Goal: Information Seeking & Learning: Learn about a topic

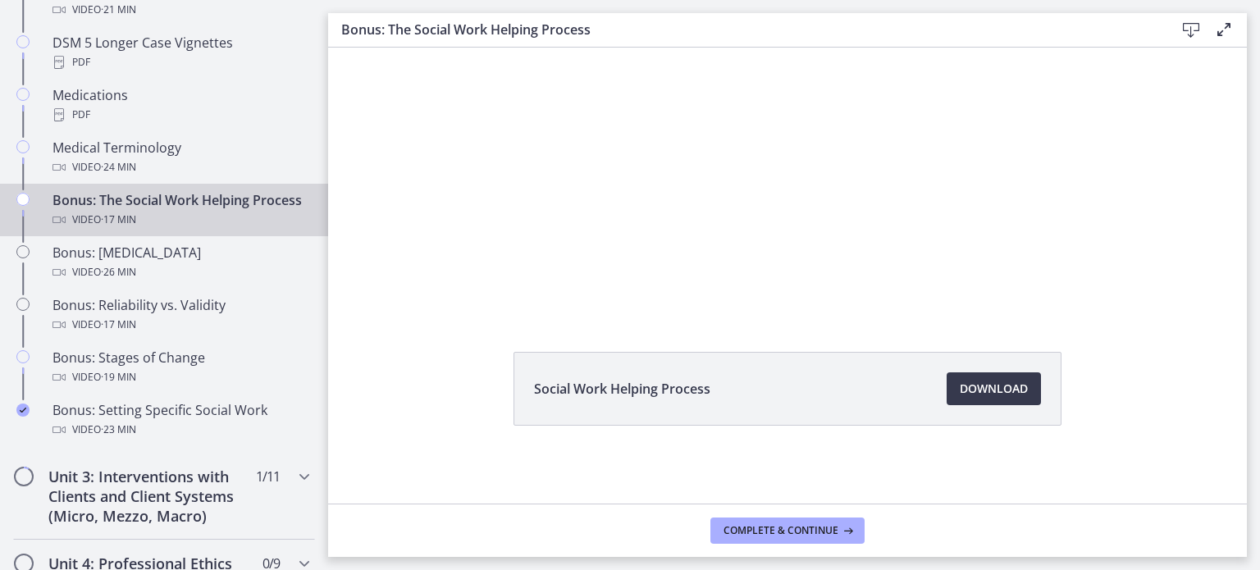
scroll to position [1239, 0]
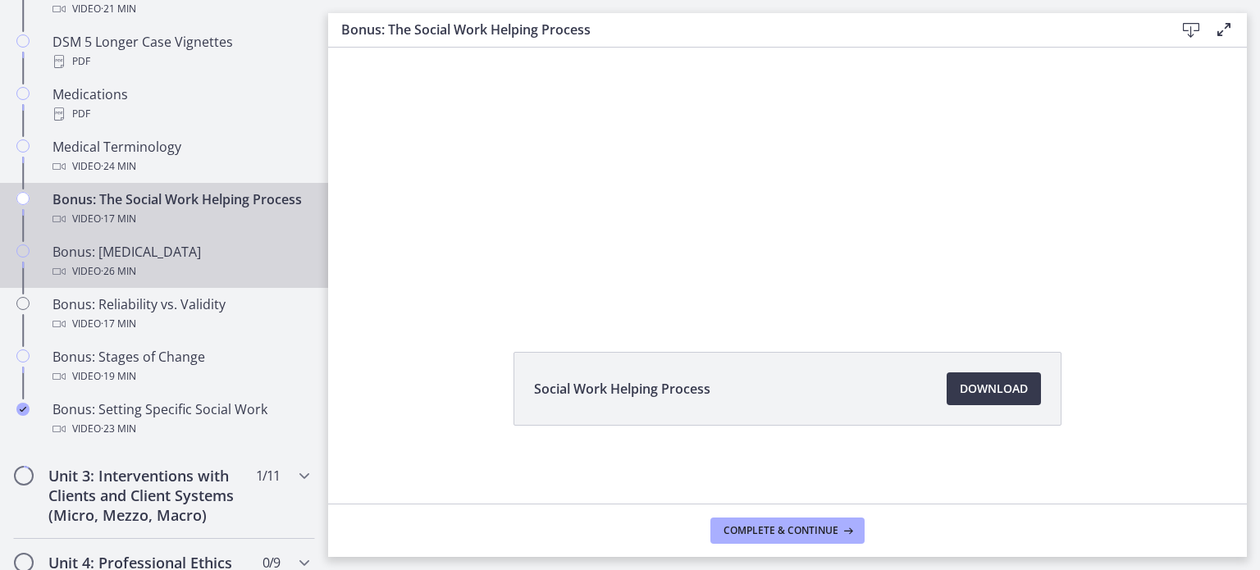
click at [165, 281] on div "Video · 26 min" at bounding box center [181, 272] width 256 height 20
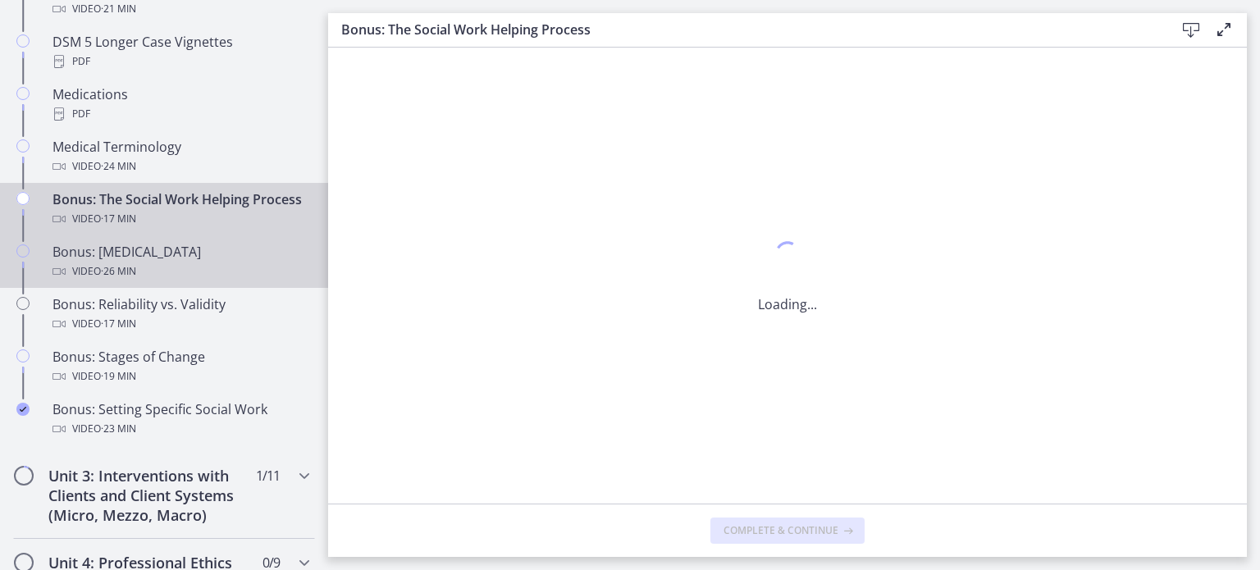
scroll to position [0, 0]
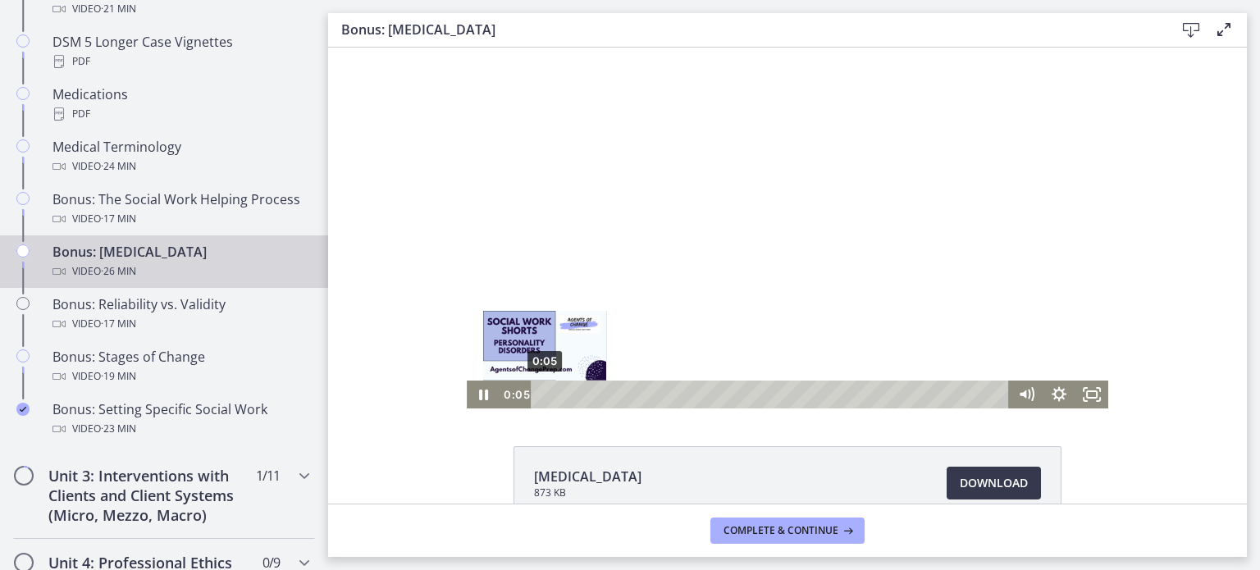
drag, startPoint x: 538, startPoint y: 397, endPoint x: 480, endPoint y: 396, distance: 58.3
click at [500, 397] on div "0:05 0:05" at bounding box center [755, 395] width 510 height 28
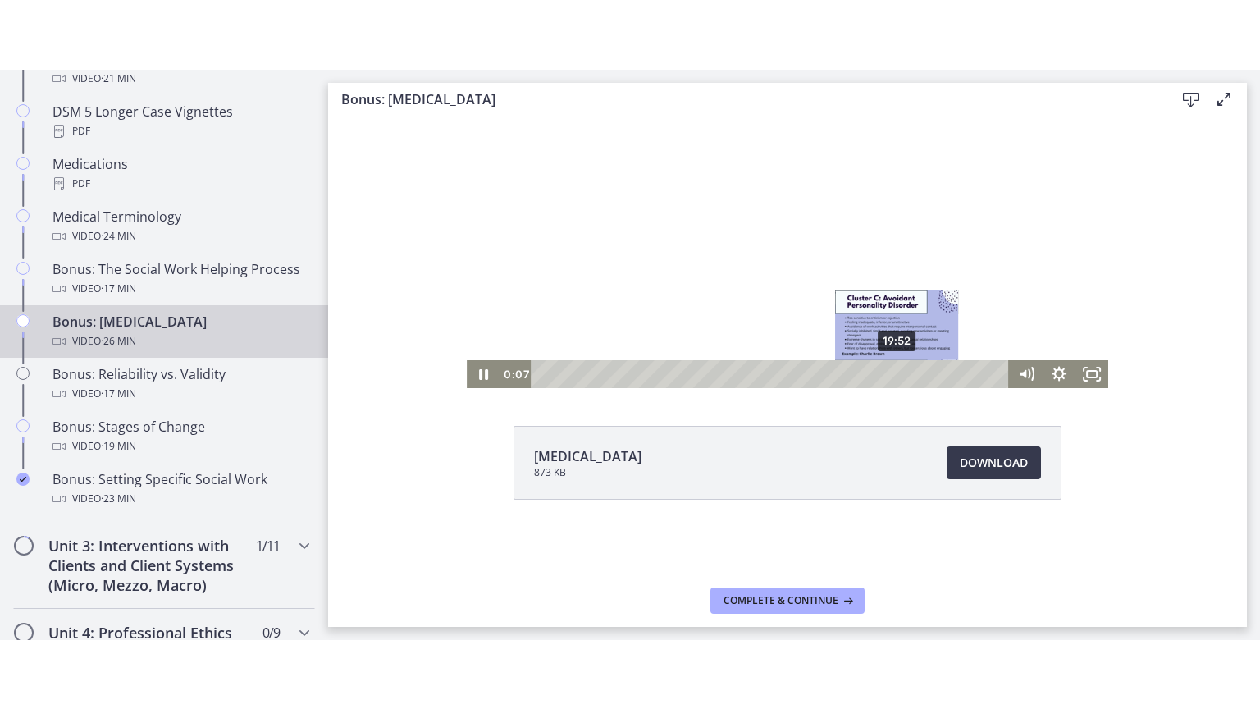
scroll to position [94, 0]
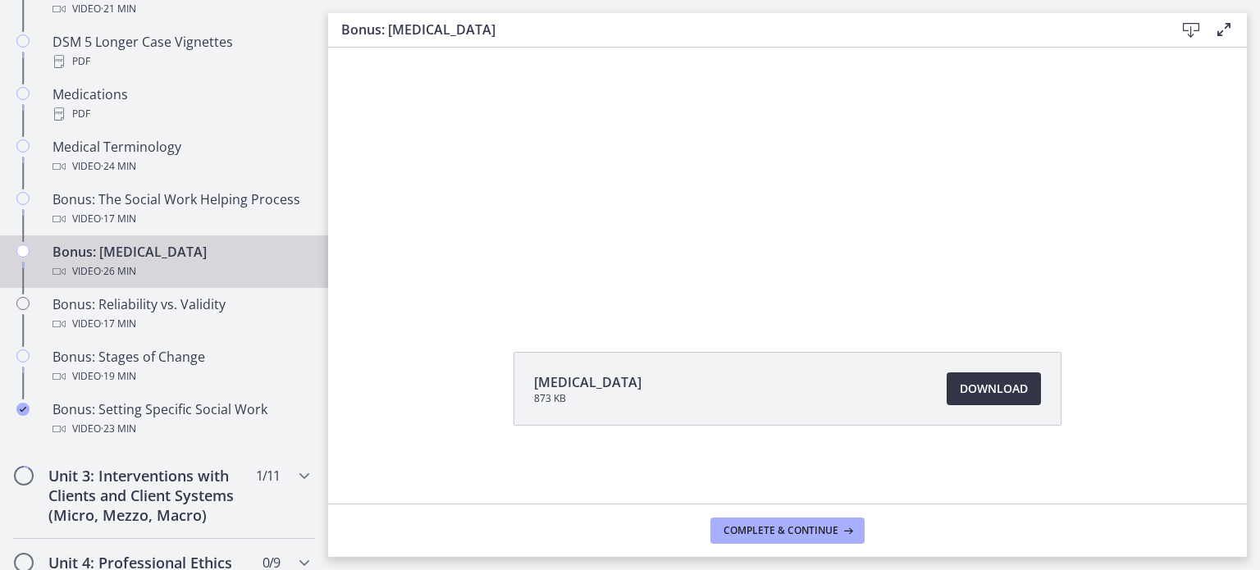
click at [988, 393] on span "Download Opens in a new window" at bounding box center [994, 389] width 68 height 20
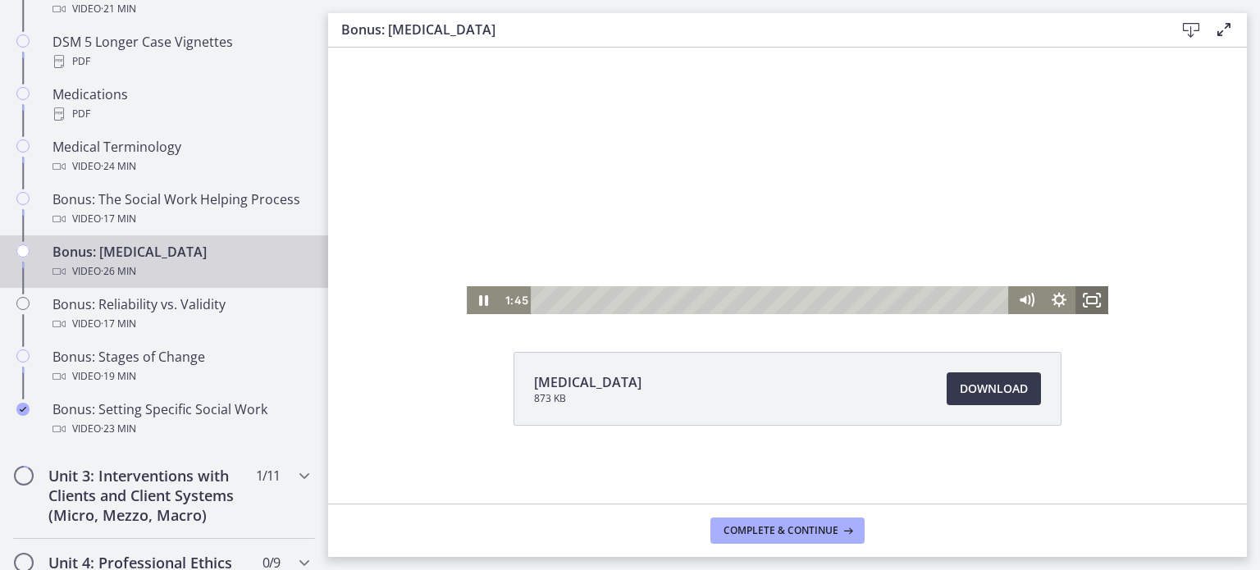
click at [1095, 313] on icon "Fullscreen" at bounding box center [1092, 300] width 33 height 28
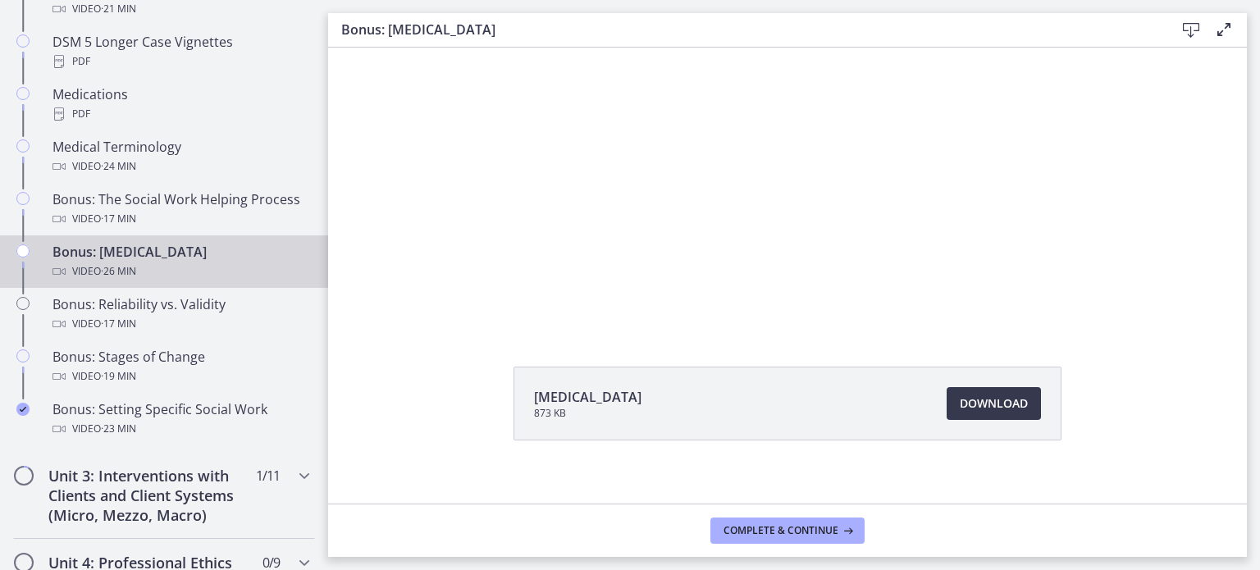
scroll to position [75, 0]
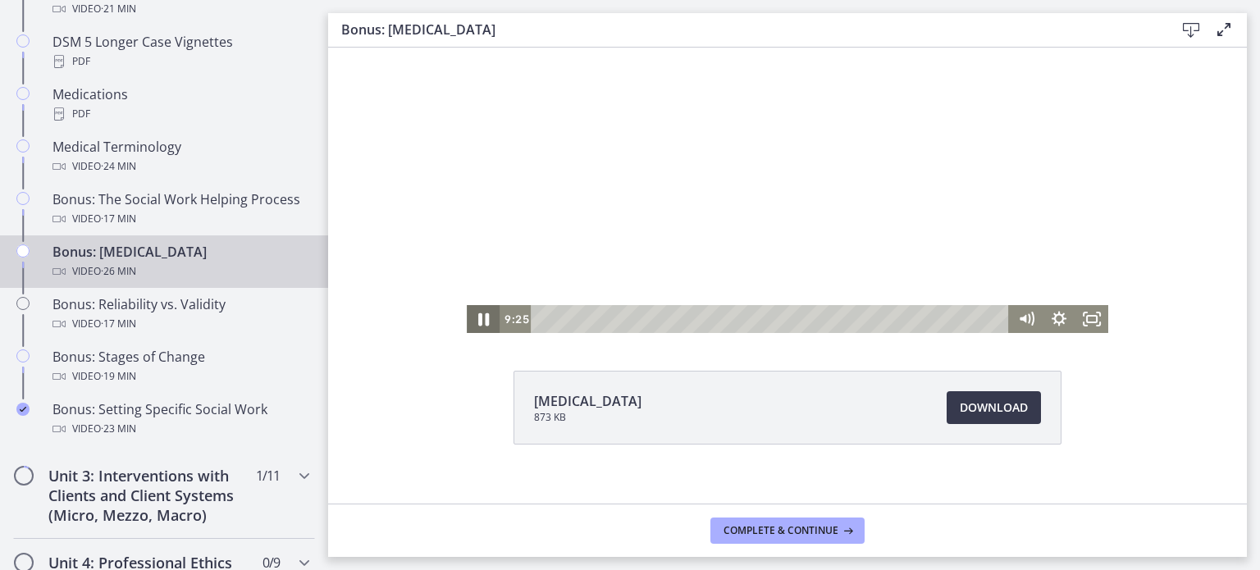
click at [478, 321] on icon "Pause" at bounding box center [483, 320] width 39 height 34
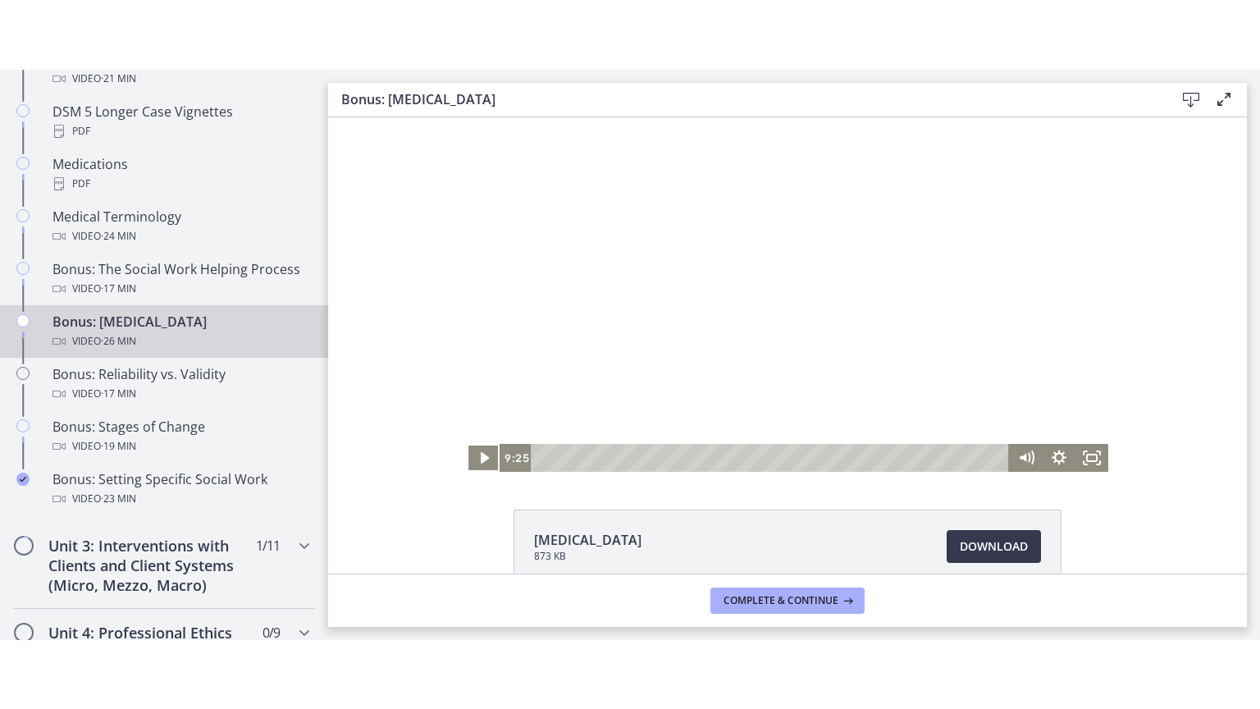
scroll to position [0, 0]
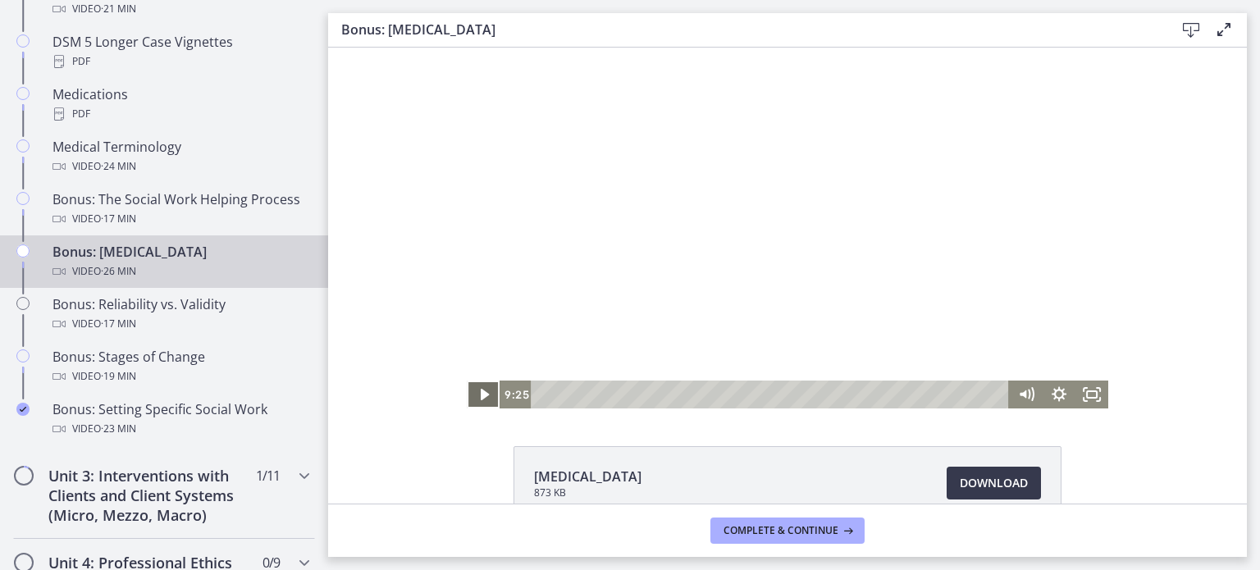
click at [474, 400] on icon "Play Video" at bounding box center [484, 395] width 33 height 28
click at [1084, 393] on icon "Fullscreen" at bounding box center [1092, 395] width 33 height 28
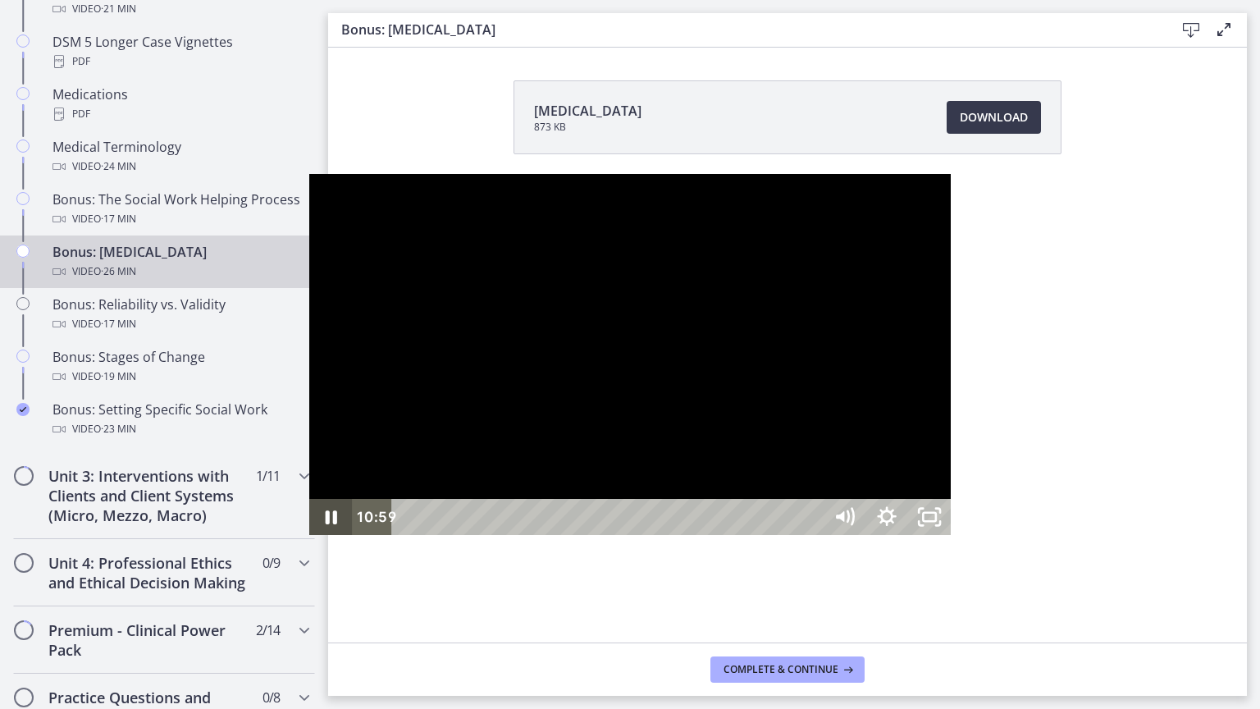
click at [309, 535] on icon "Pause" at bounding box center [330, 517] width 43 height 36
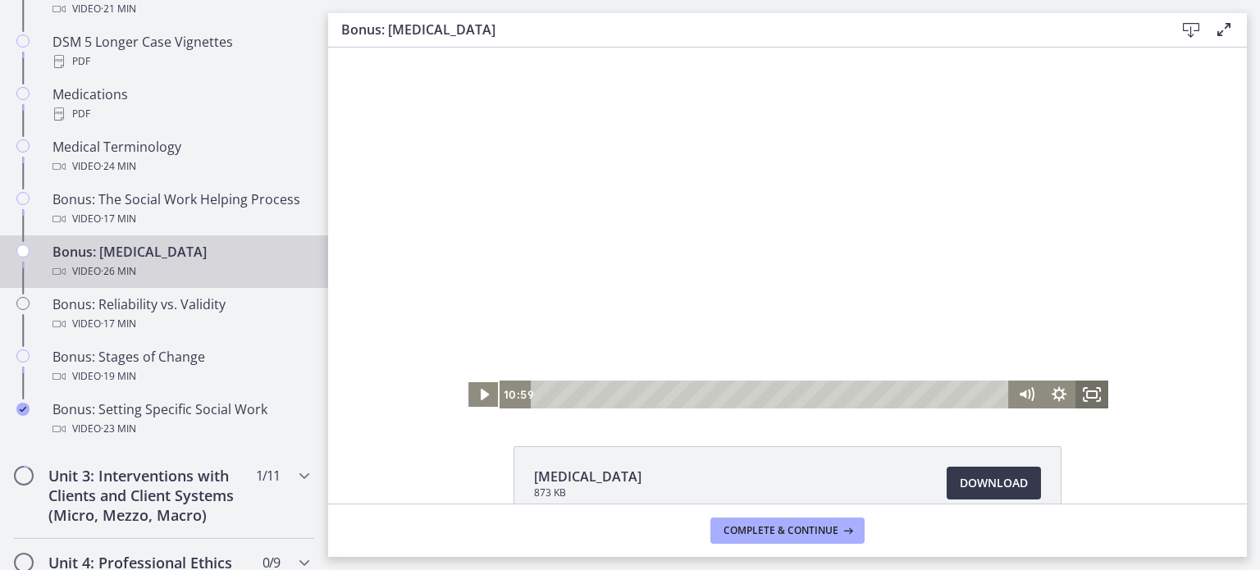
click at [1084, 395] on icon "Fullscreen" at bounding box center [1092, 395] width 33 height 28
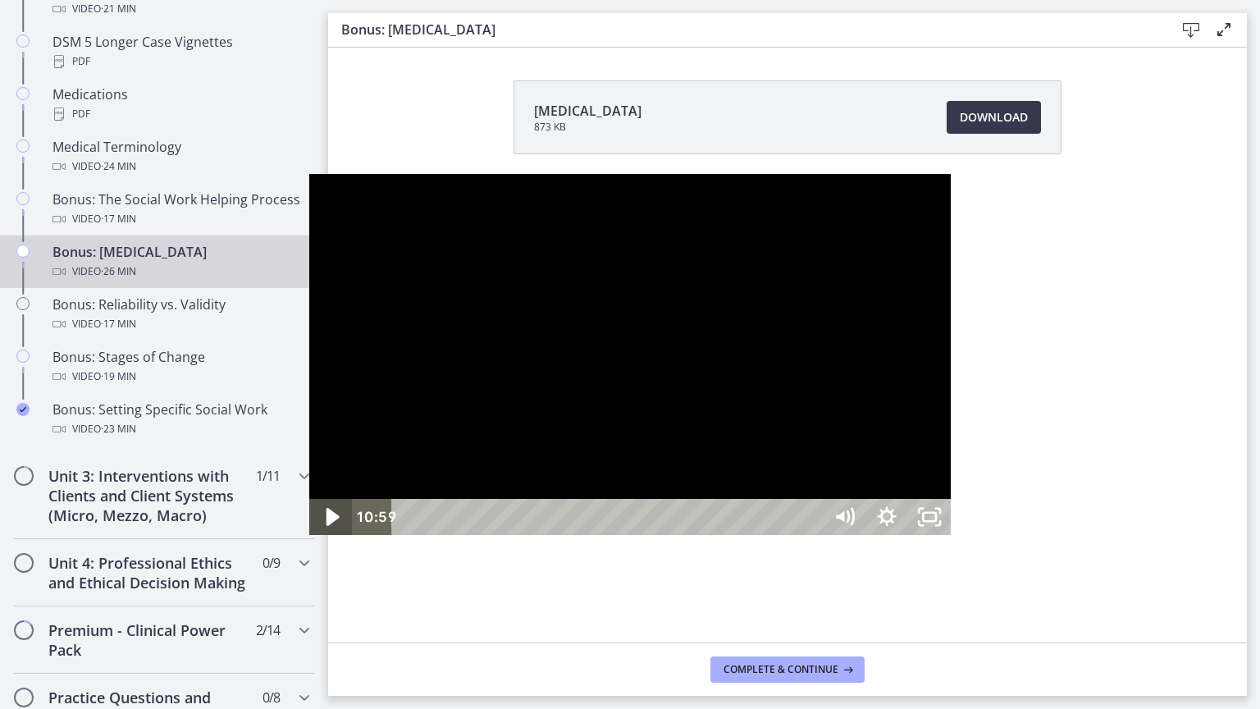
click at [307, 539] on icon "Play Video" at bounding box center [332, 517] width 51 height 43
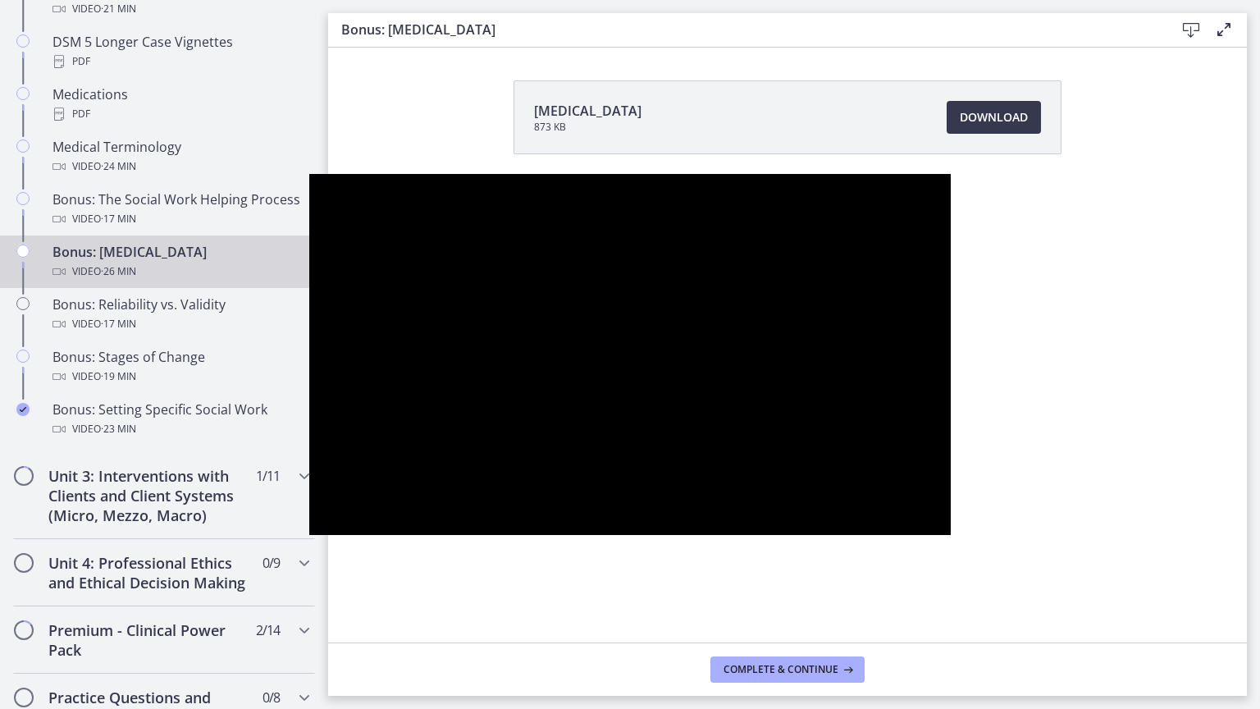
click at [309, 499] on button "Pause" at bounding box center [330, 517] width 43 height 36
click at [309, 499] on button "Play Video" at bounding box center [330, 517] width 43 height 36
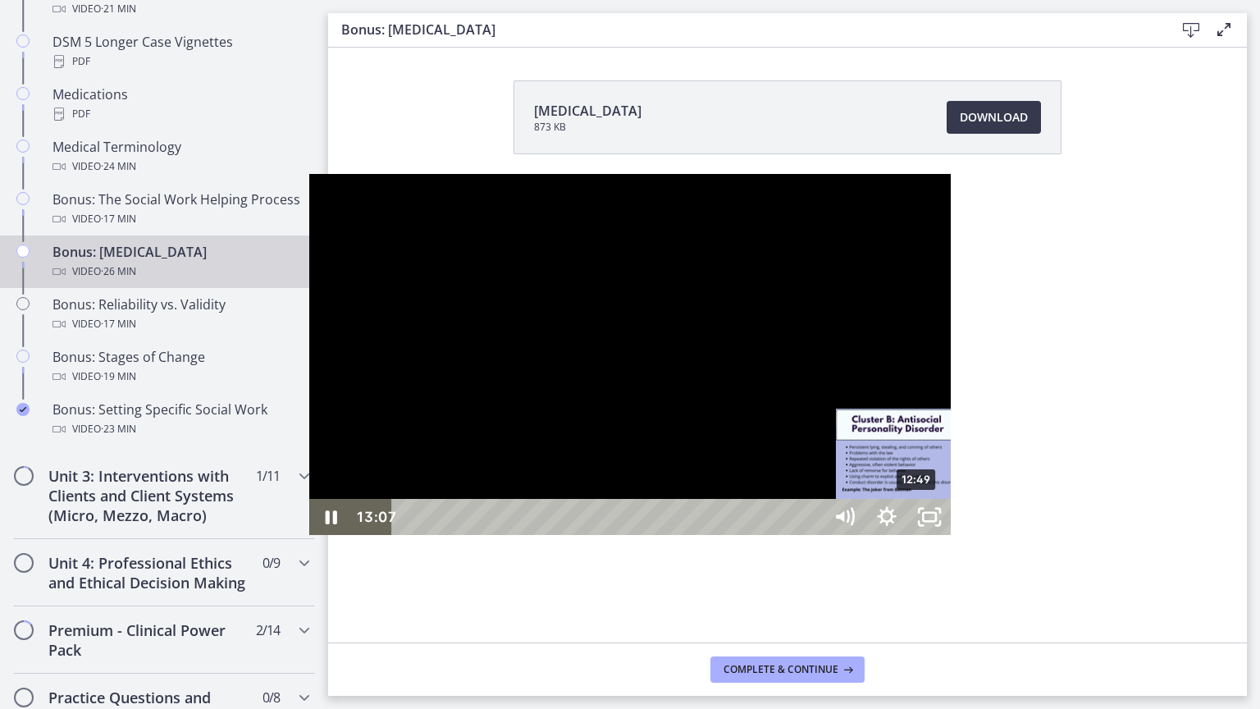
click at [610, 535] on div "12:49" at bounding box center [610, 517] width 405 height 36
click at [660, 535] on div "14:04" at bounding box center [610, 517] width 405 height 36
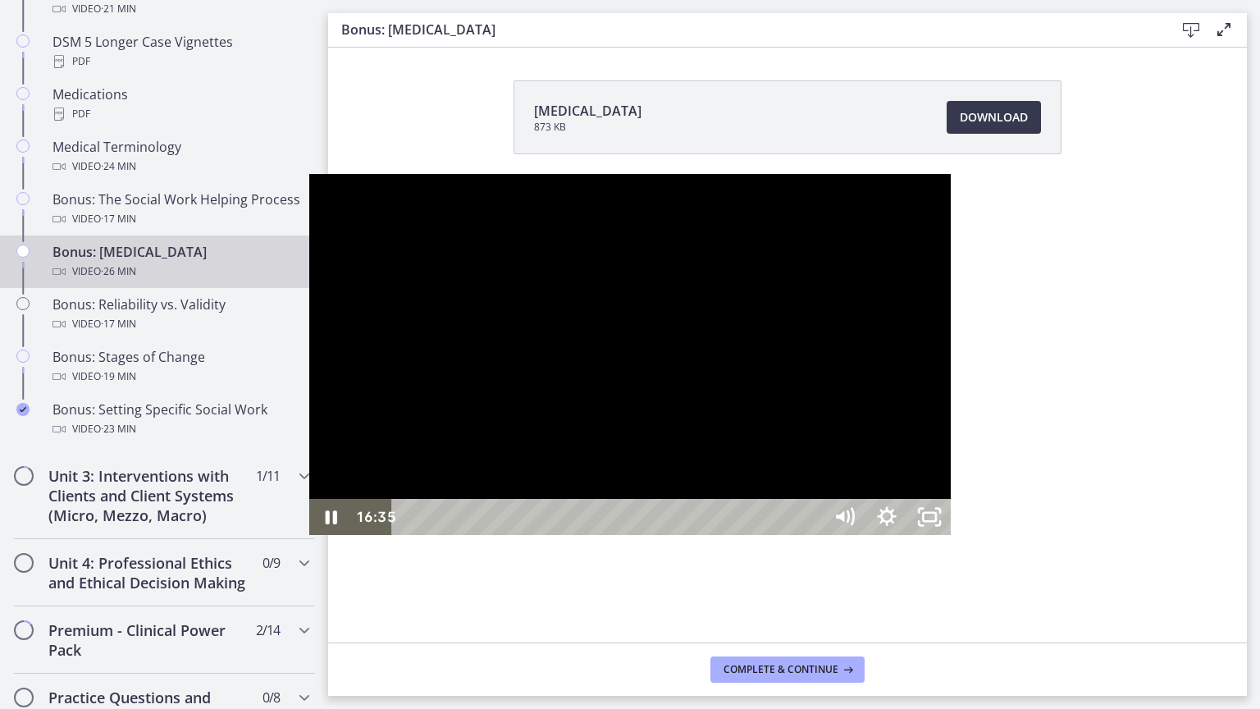
drag, startPoint x: 433, startPoint y: 654, endPoint x: 220, endPoint y: 650, distance: 213.4
click at [309, 535] on div at bounding box center [630, 354] width 642 height 361
click at [862, 535] on div at bounding box center [630, 354] width 642 height 361
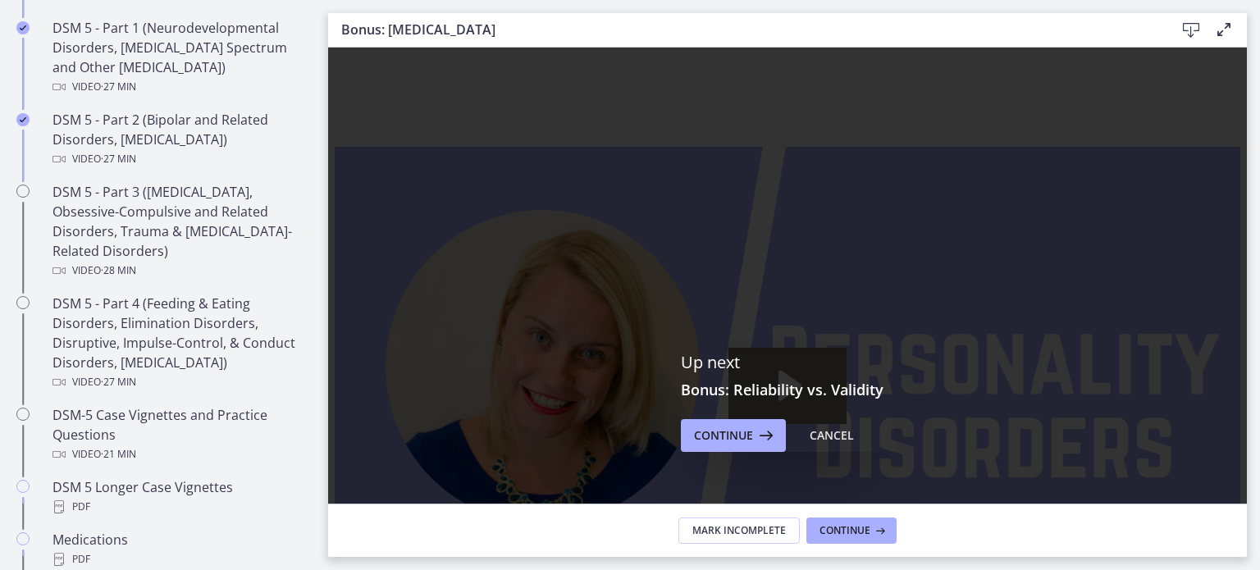
scroll to position [793, 0]
click at [821, 436] on div "Cancel" at bounding box center [832, 436] width 44 height 20
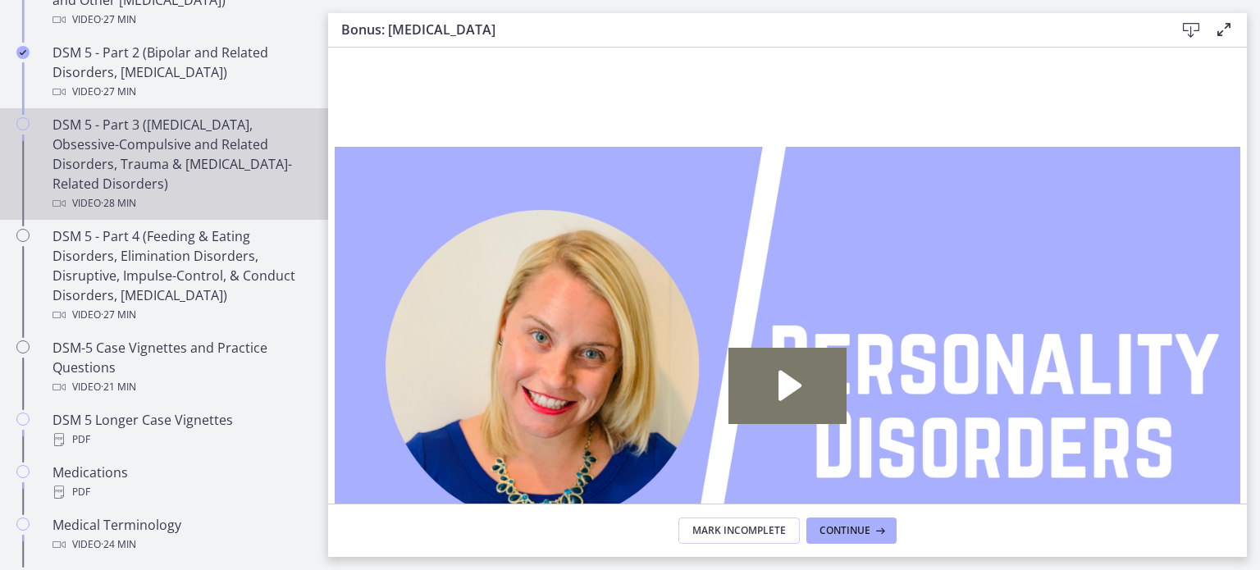
scroll to position [861, 0]
click at [147, 158] on div "DSM 5 - Part 3 ([MEDICAL_DATA], Obsessive-Compulsive and Related Disorders, Tra…" at bounding box center [181, 163] width 256 height 98
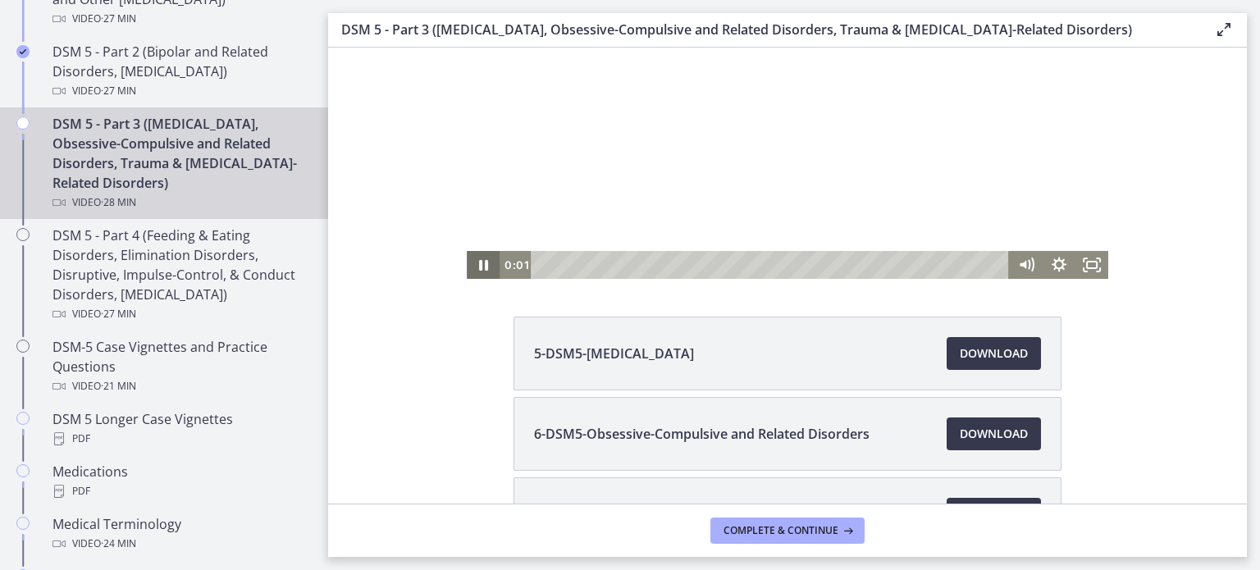
click at [480, 267] on icon "Pause" at bounding box center [483, 265] width 9 height 11
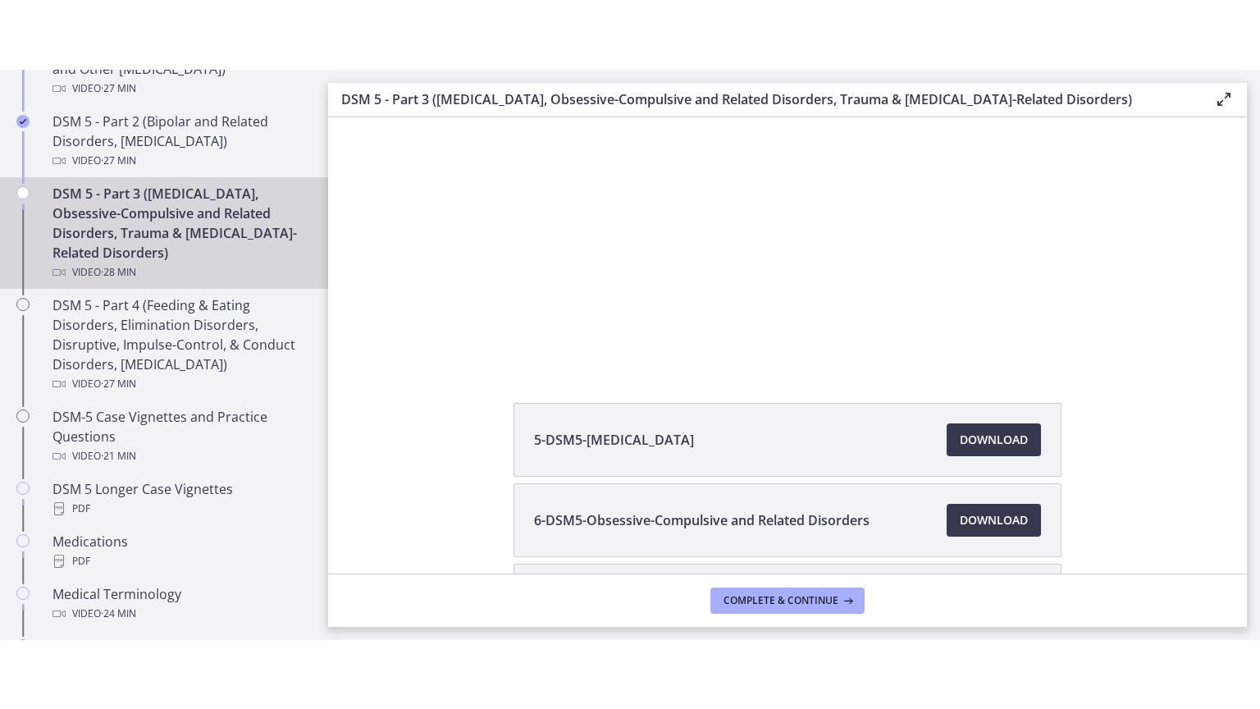
scroll to position [112, 0]
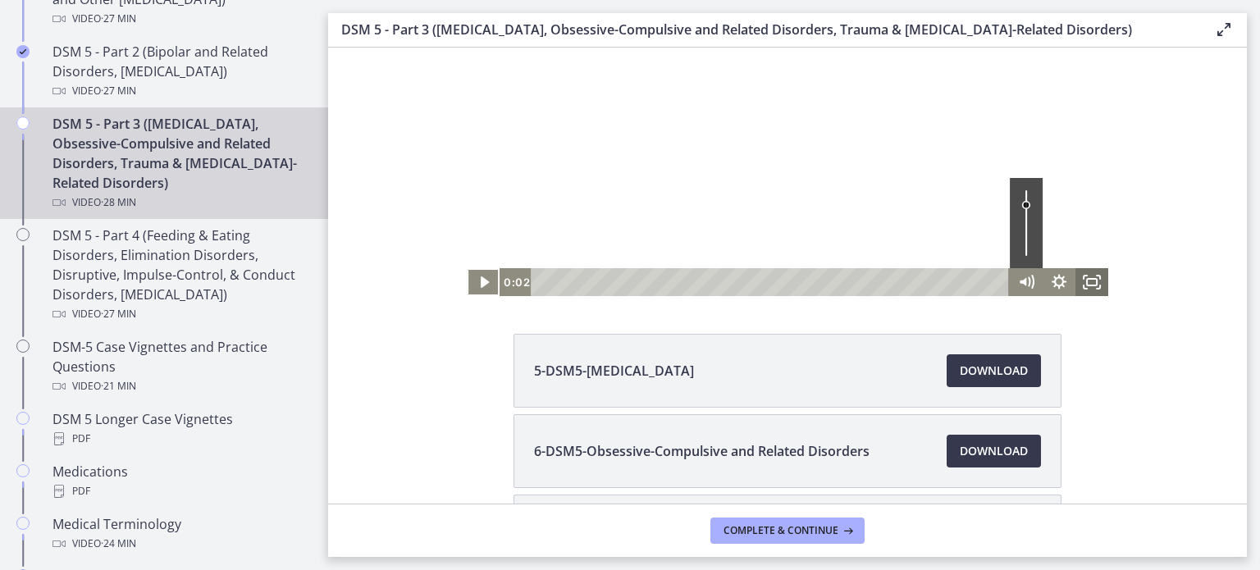
click at [1090, 286] on icon "Fullscreen" at bounding box center [1092, 282] width 33 height 28
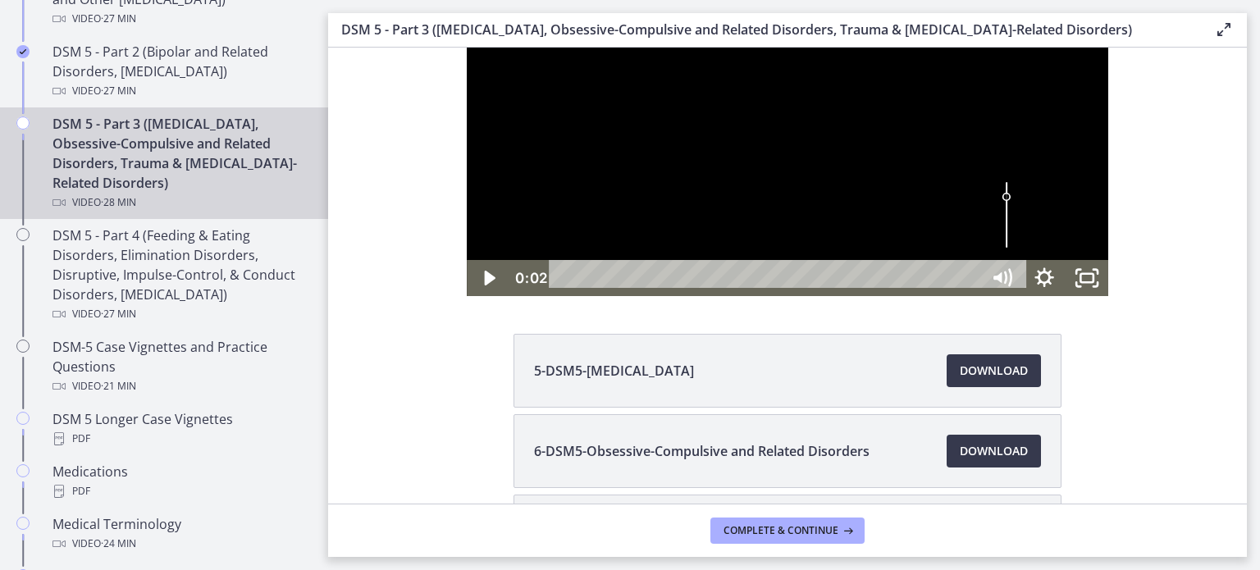
scroll to position [0, 0]
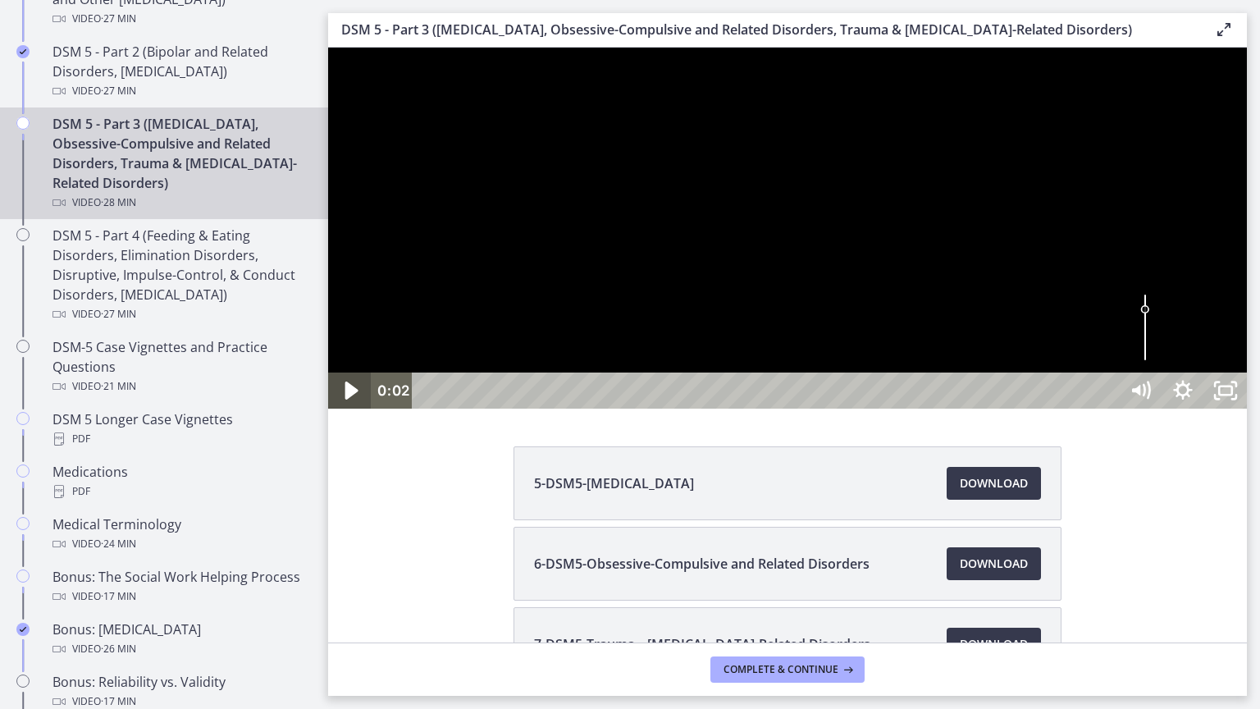
click at [347, 413] on icon "Play Video" at bounding box center [351, 390] width 51 height 43
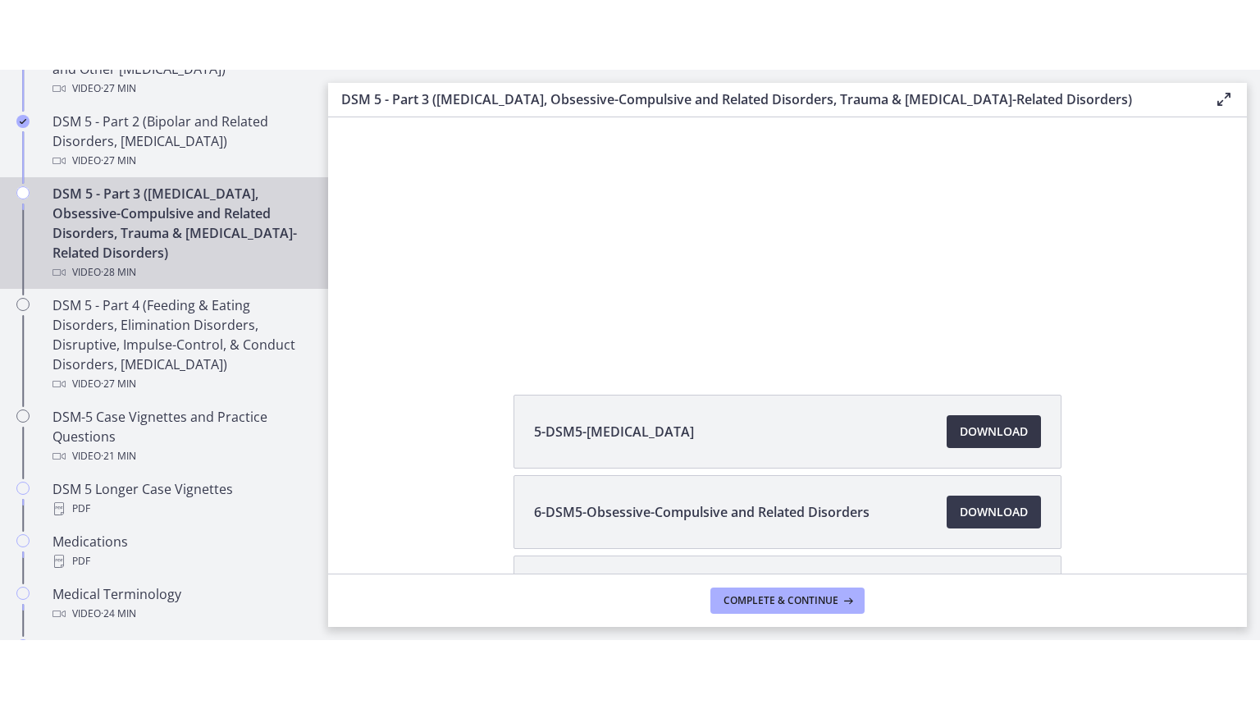
scroll to position [122, 0]
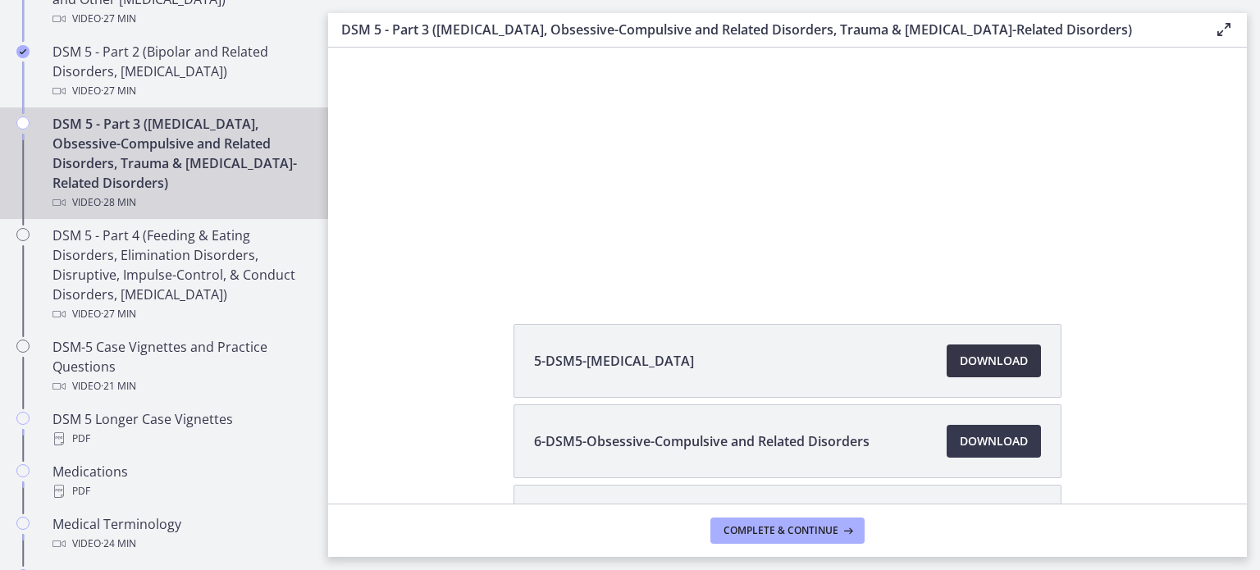
click at [964, 358] on span "Download Opens in a new window" at bounding box center [994, 361] width 68 height 20
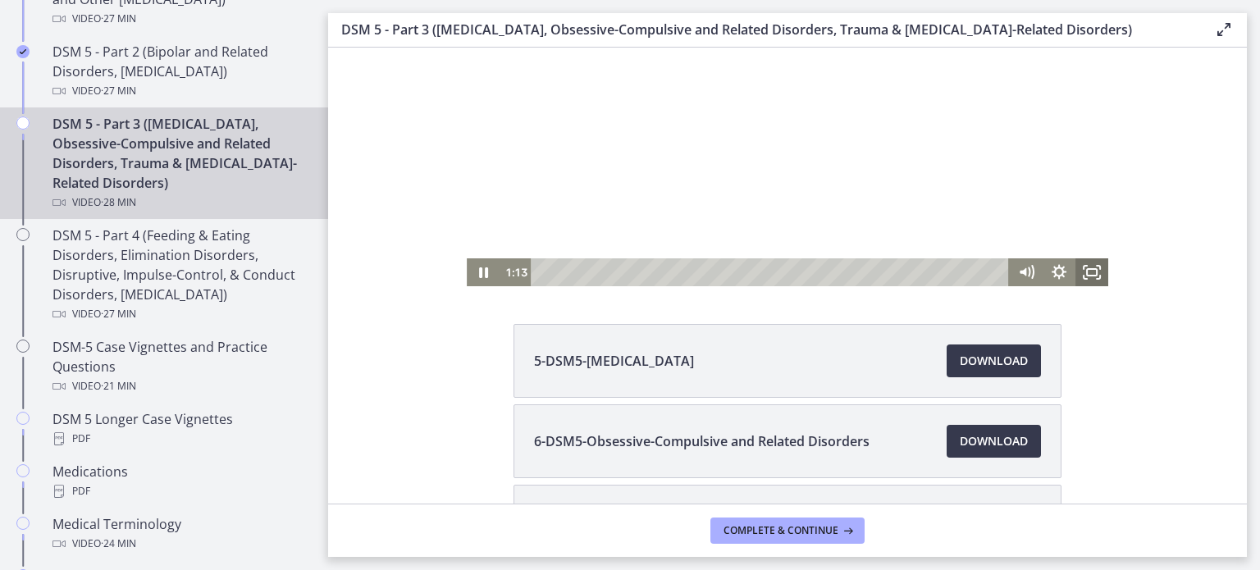
click at [1090, 277] on icon "Fullscreen" at bounding box center [1092, 272] width 33 height 28
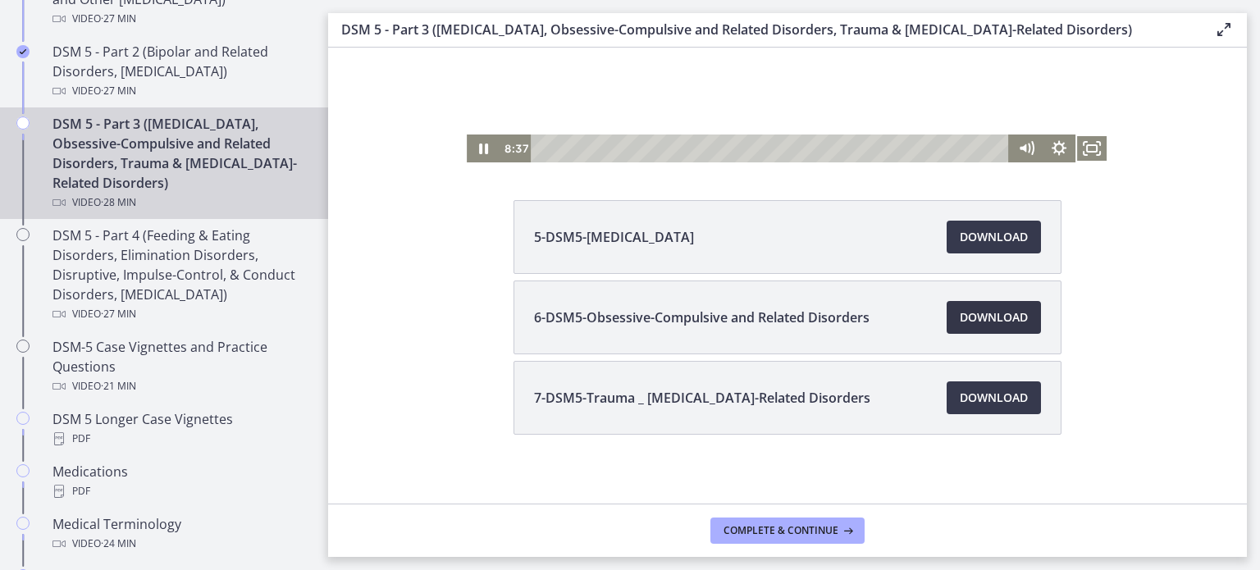
scroll to position [254, 0]
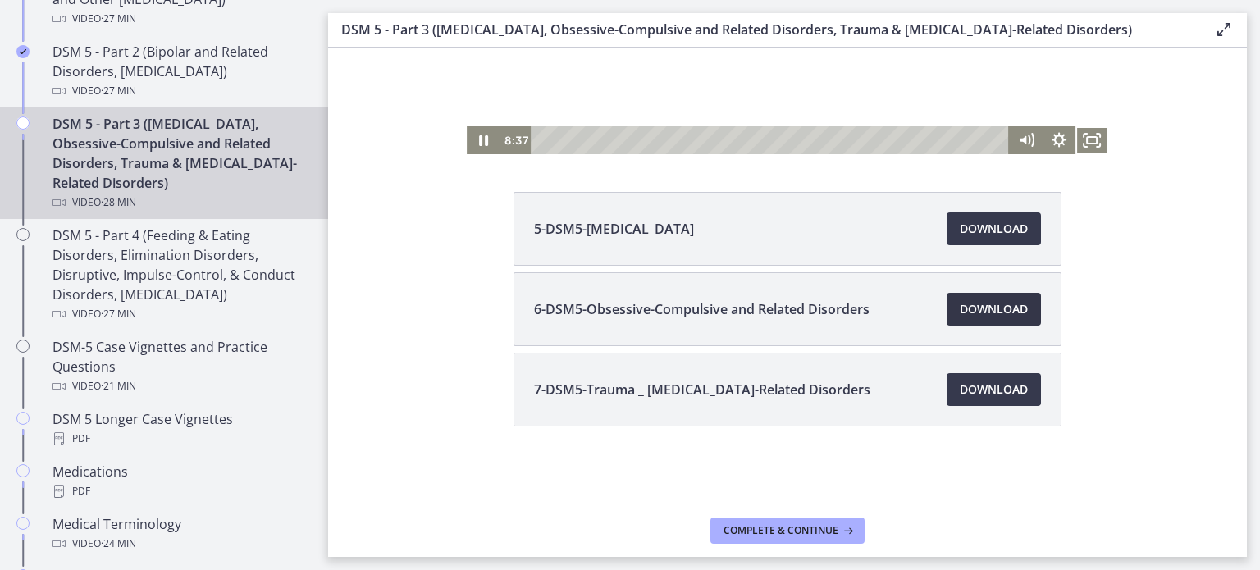
click at [981, 308] on span "Download Opens in a new window" at bounding box center [994, 309] width 68 height 20
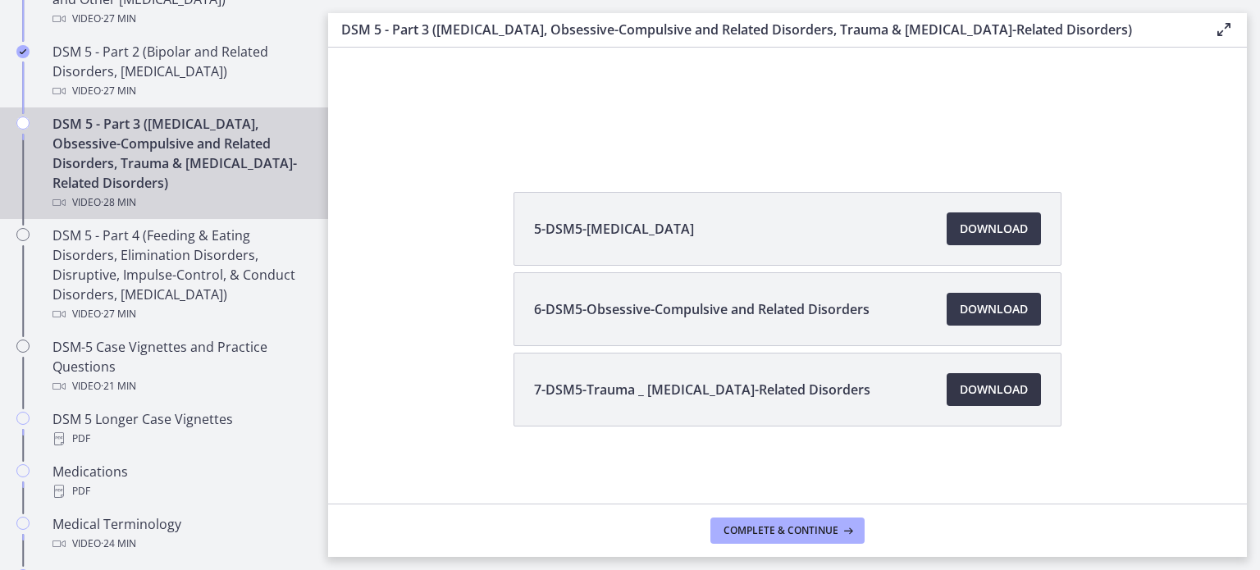
click at [961, 395] on span "Download Opens in a new window" at bounding box center [994, 390] width 68 height 20
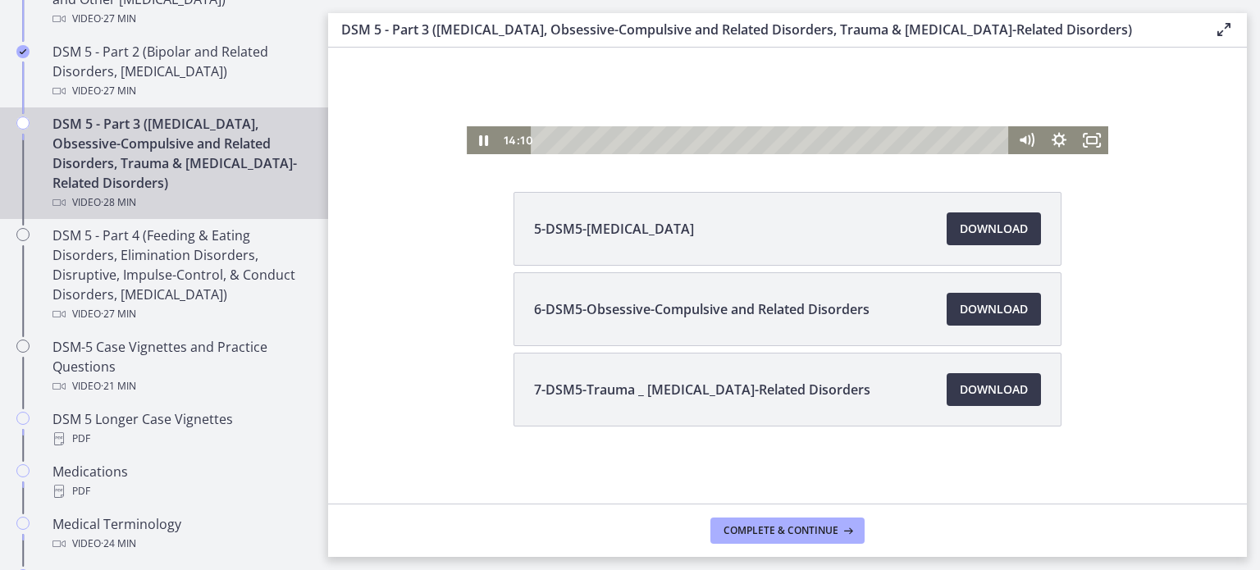
click at [487, 140] on icon "Play Video" at bounding box center [484, 140] width 33 height 28
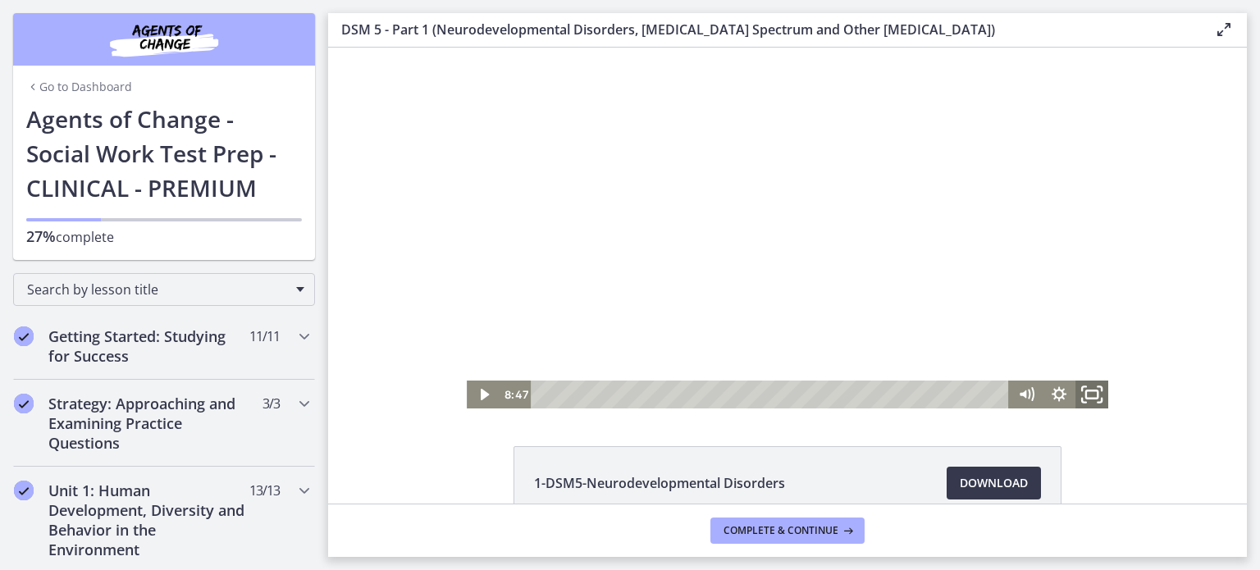
click at [1093, 396] on icon "Fullscreen" at bounding box center [1091, 395] width 39 height 34
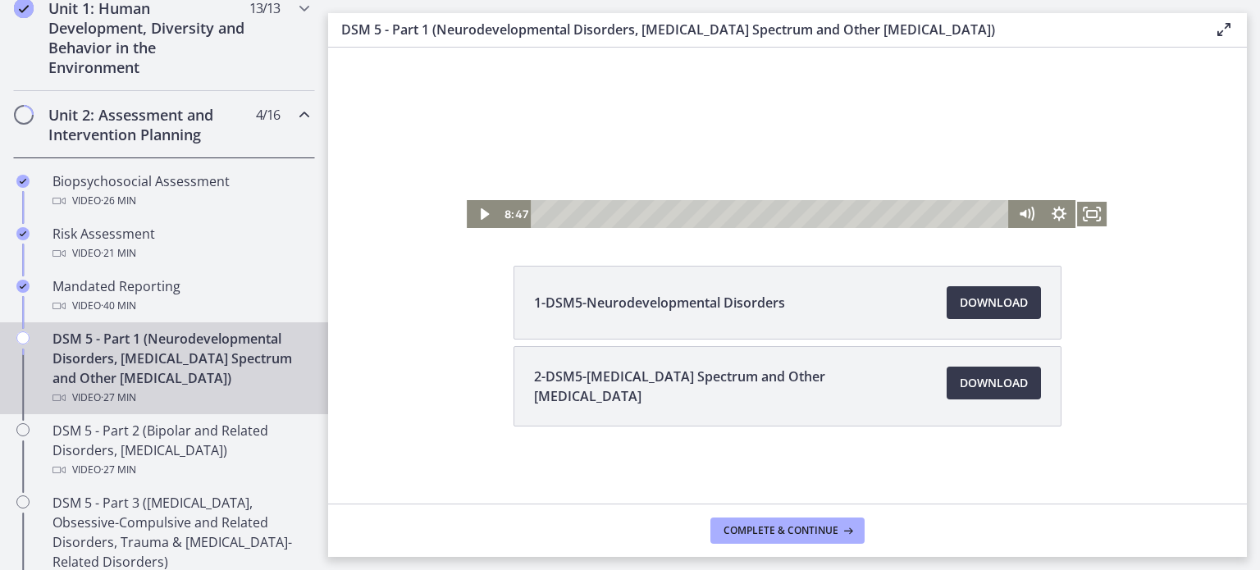
scroll to position [482, 0]
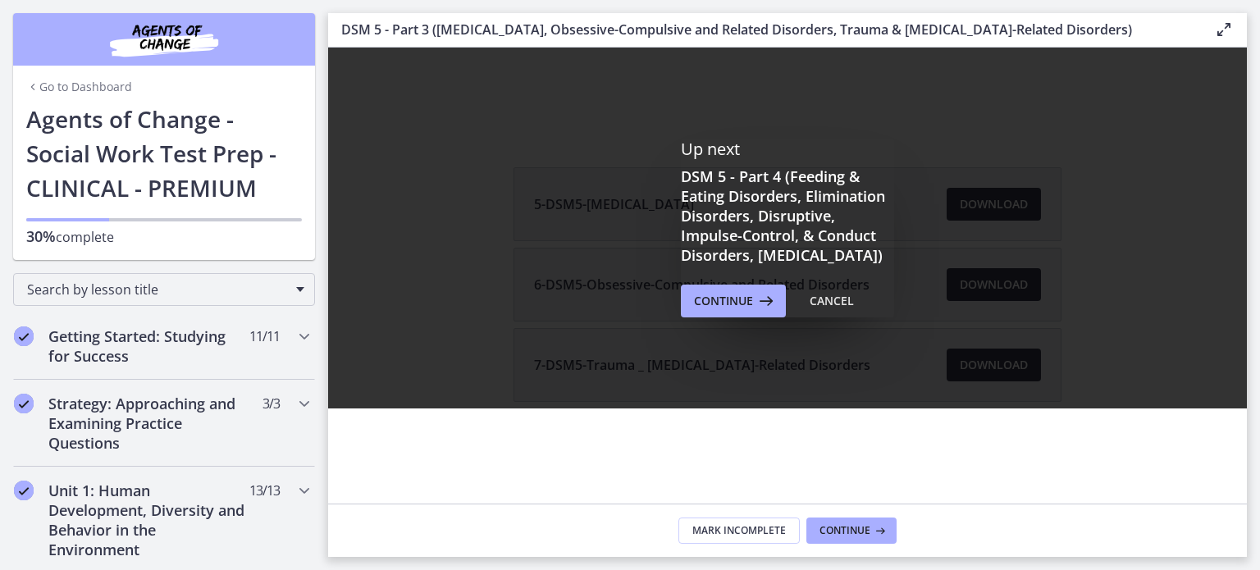
scroll to position [861, 0]
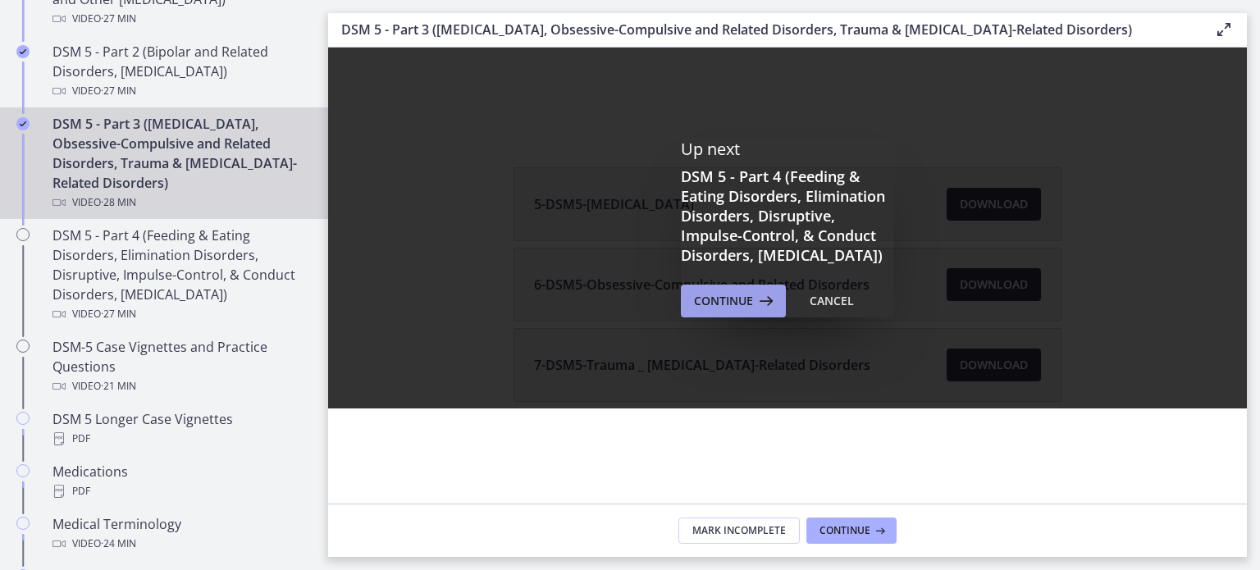
click at [742, 311] on span "Continue" at bounding box center [723, 301] width 59 height 20
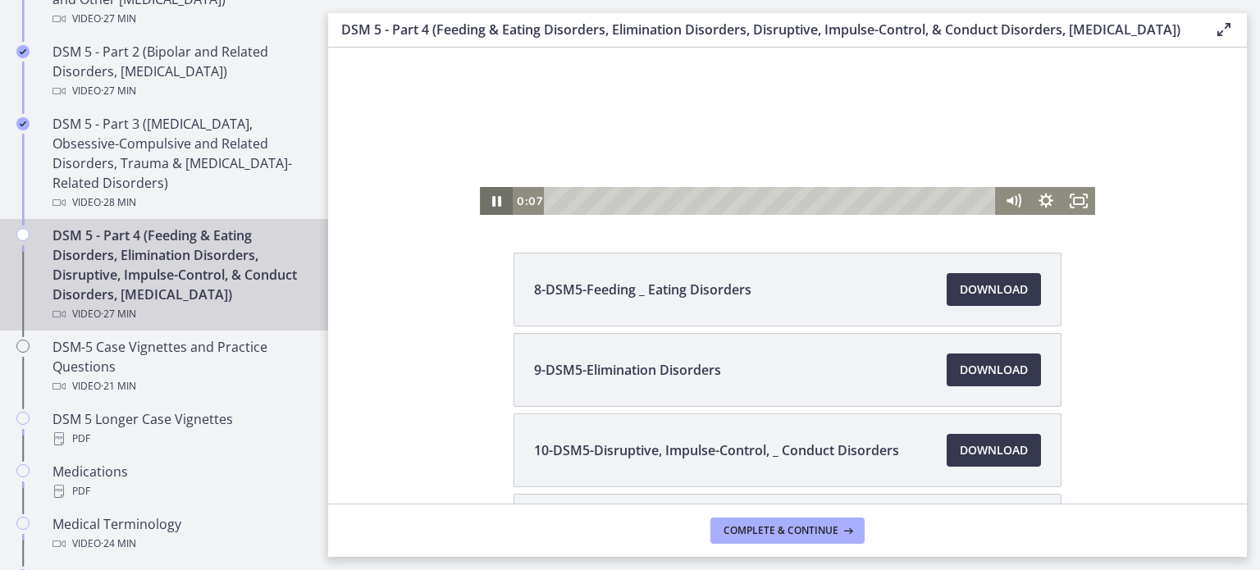
scroll to position [178, 0]
click at [494, 203] on icon "Pause" at bounding box center [496, 202] width 9 height 11
click at [494, 203] on icon "Play Video" at bounding box center [497, 202] width 33 height 28
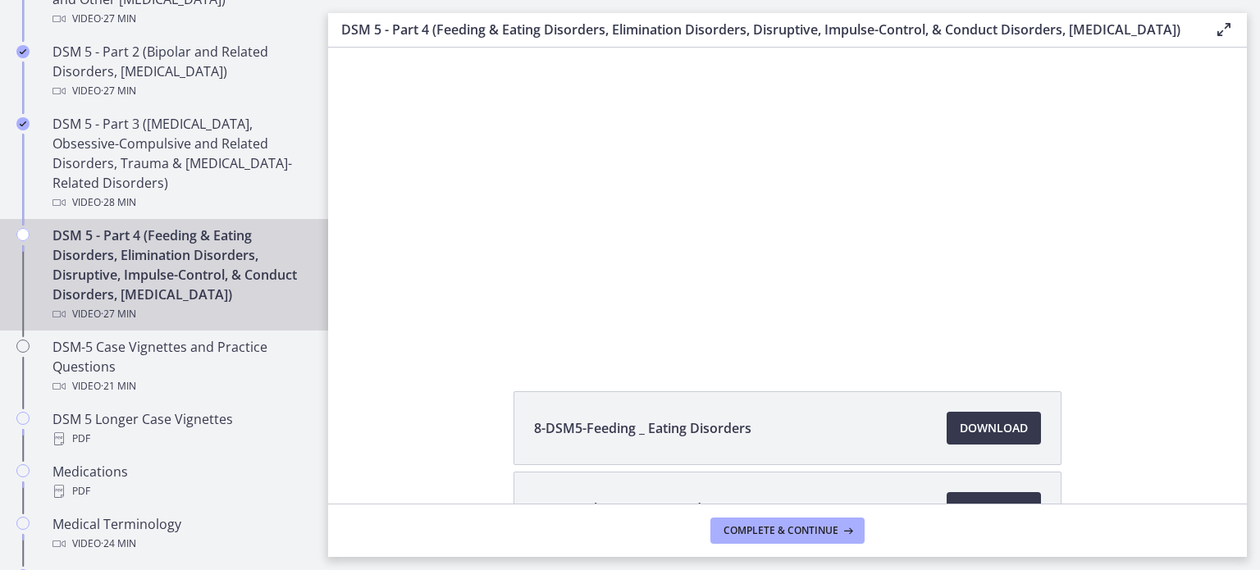
scroll to position [0, 0]
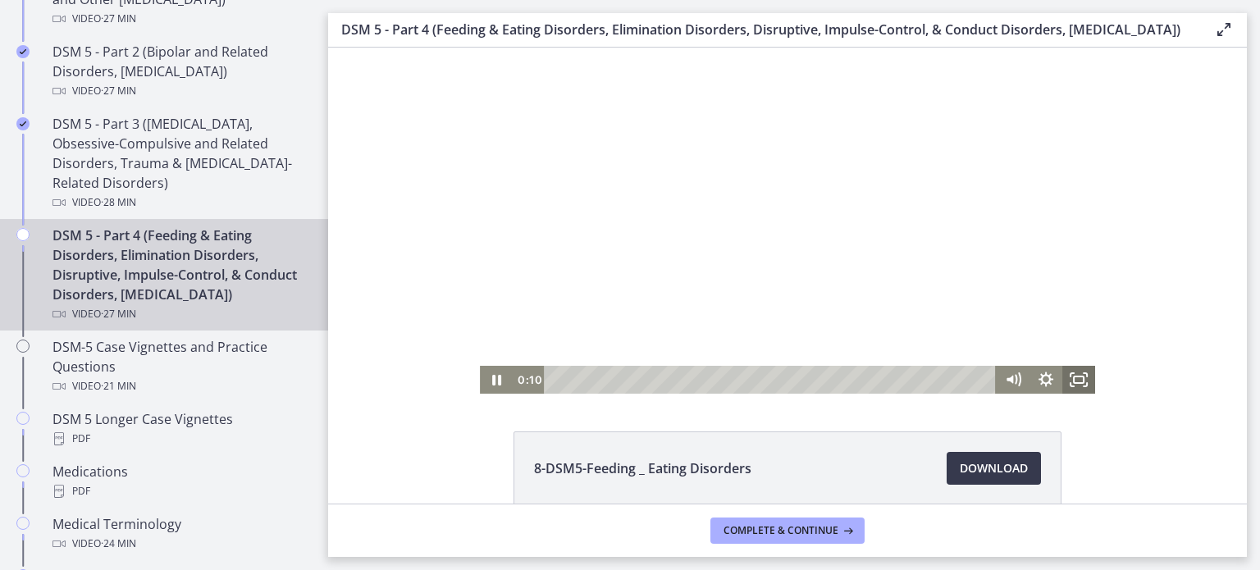
click at [1070, 378] on icon "Fullscreen" at bounding box center [1079, 380] width 33 height 28
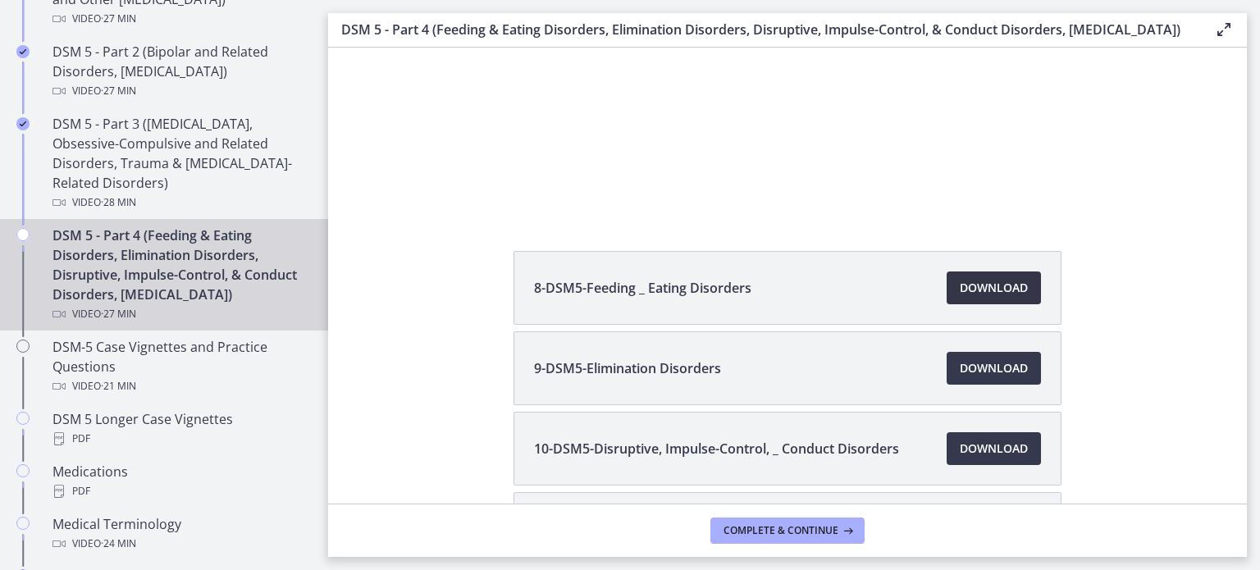
scroll to position [182, 0]
click at [992, 296] on span "Download Opens in a new window" at bounding box center [994, 286] width 68 height 20
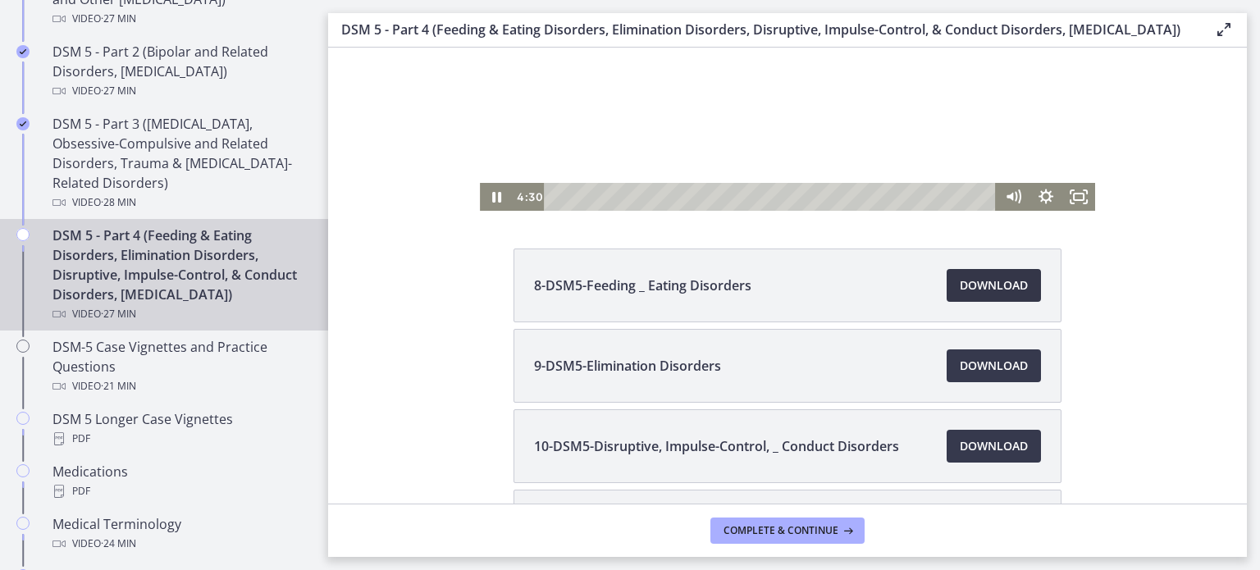
scroll to position [0, 0]
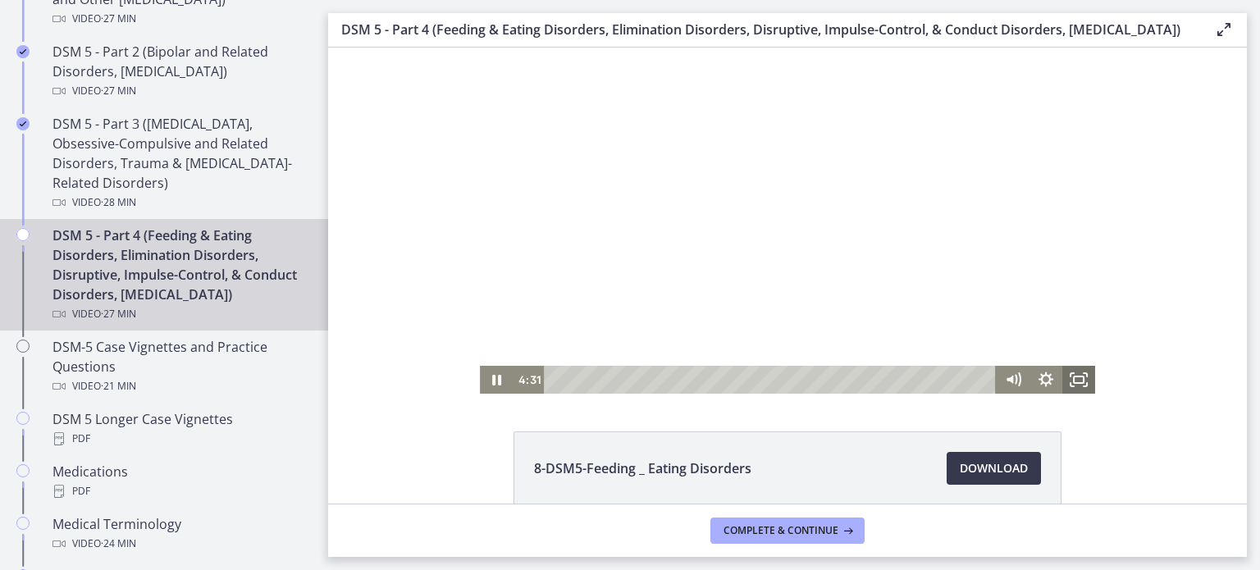
click at [1073, 381] on icon "Fullscreen" at bounding box center [1079, 380] width 33 height 28
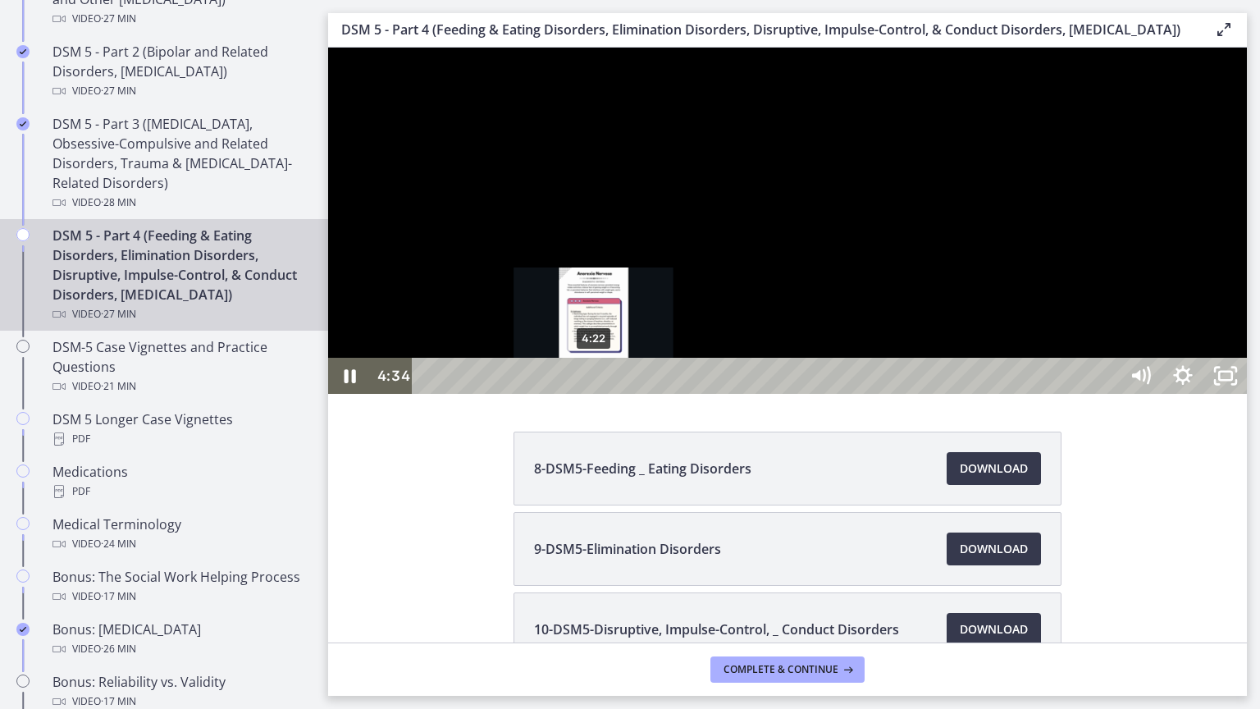
click at [594, 394] on div "4:22" at bounding box center [767, 376] width 681 height 36
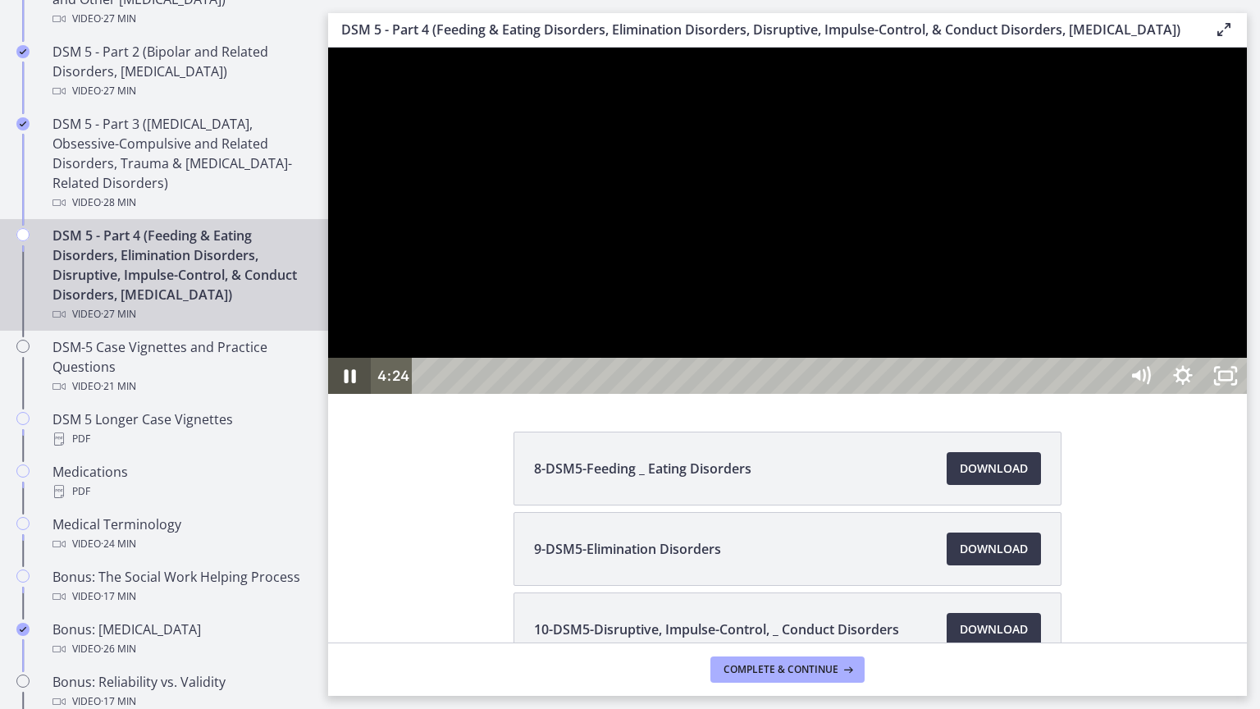
click at [368, 394] on icon "Pause" at bounding box center [349, 376] width 43 height 36
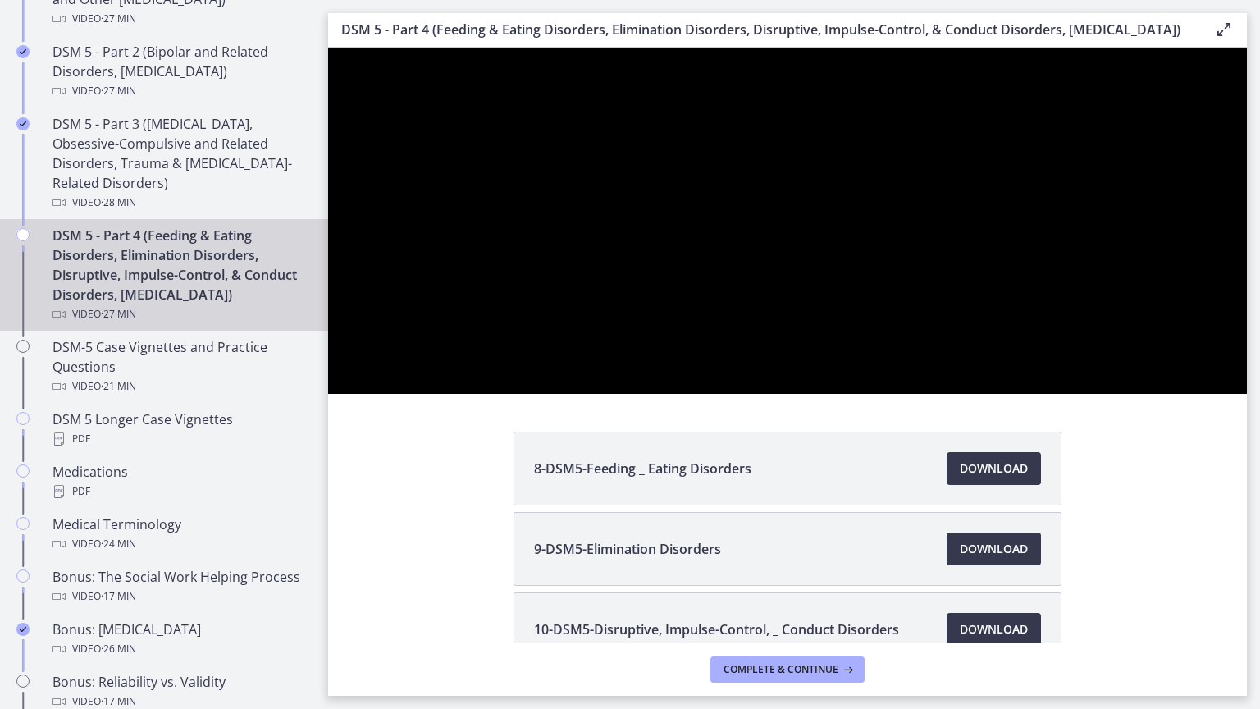
click at [843, 394] on div at bounding box center [787, 221] width 919 height 346
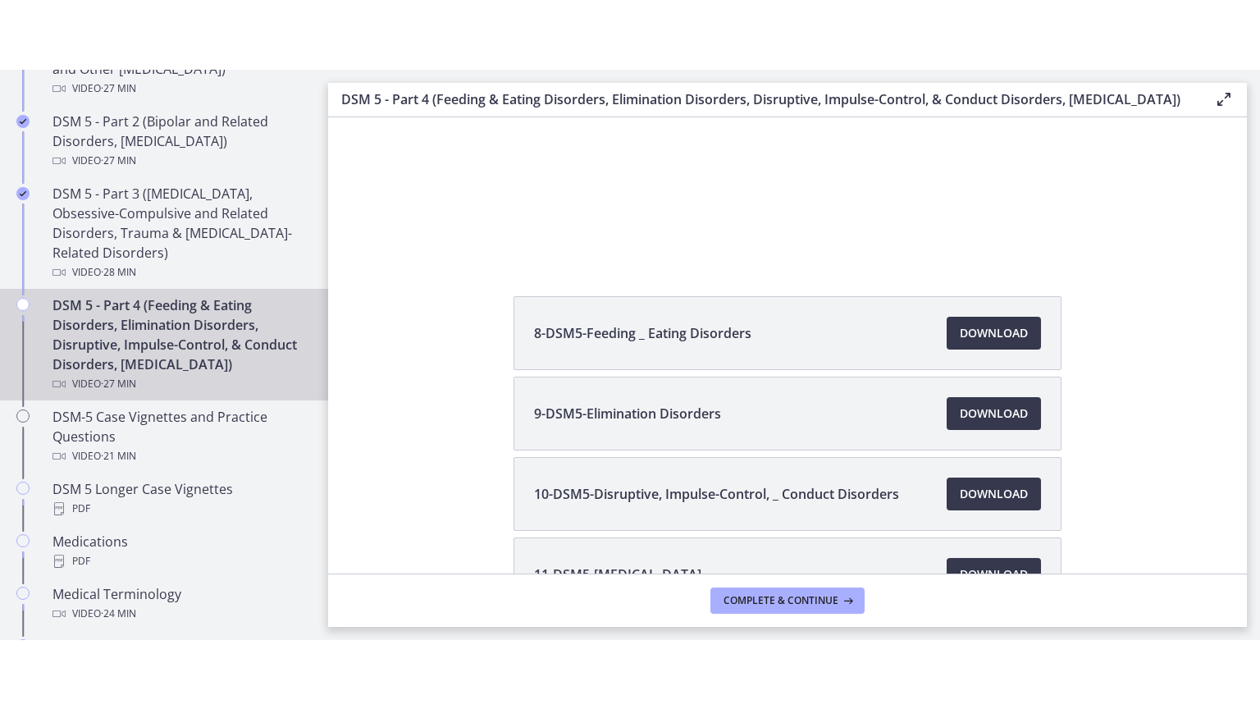
scroll to position [206, 0]
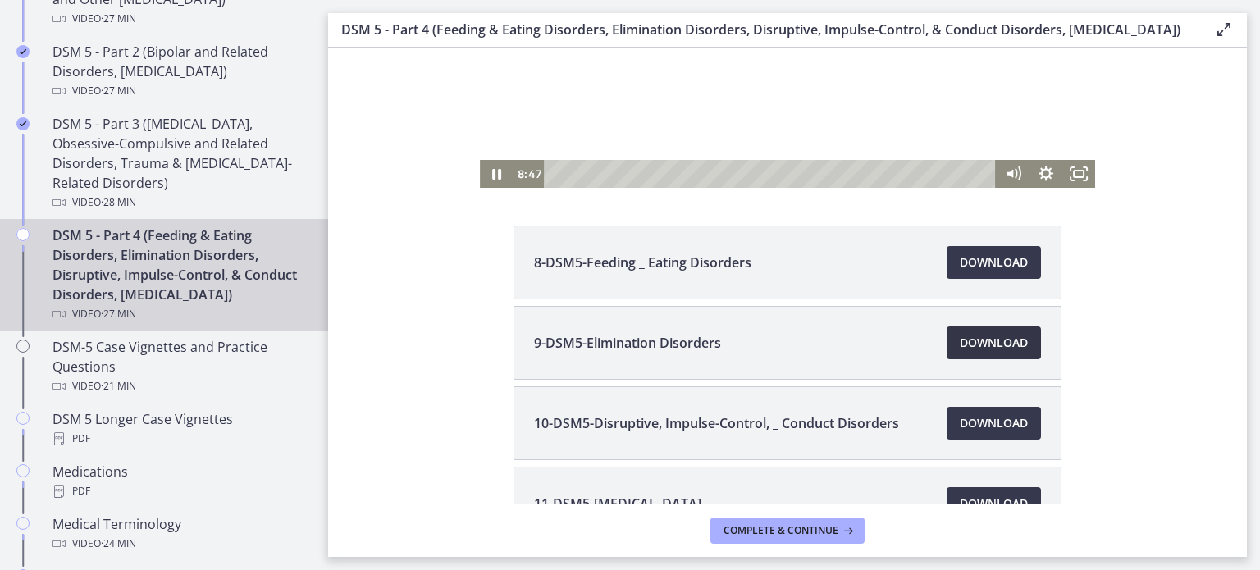
click at [993, 353] on span "Download Opens in a new window" at bounding box center [994, 343] width 68 height 20
click at [1074, 171] on rect "Fullscreen" at bounding box center [1079, 174] width 10 height 7
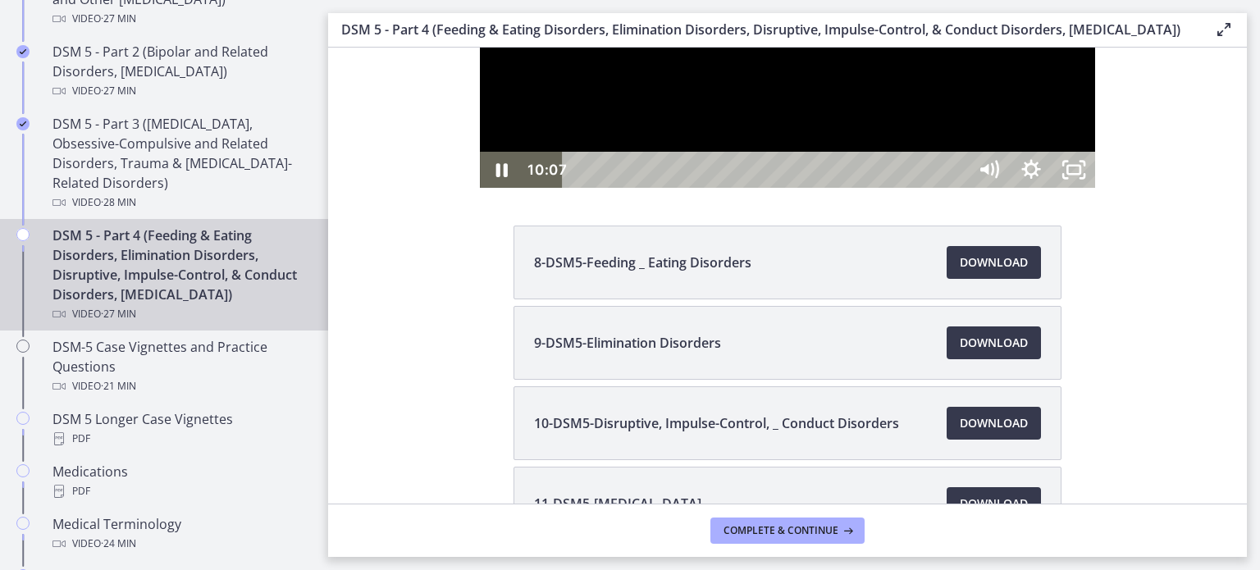
scroll to position [0, 0]
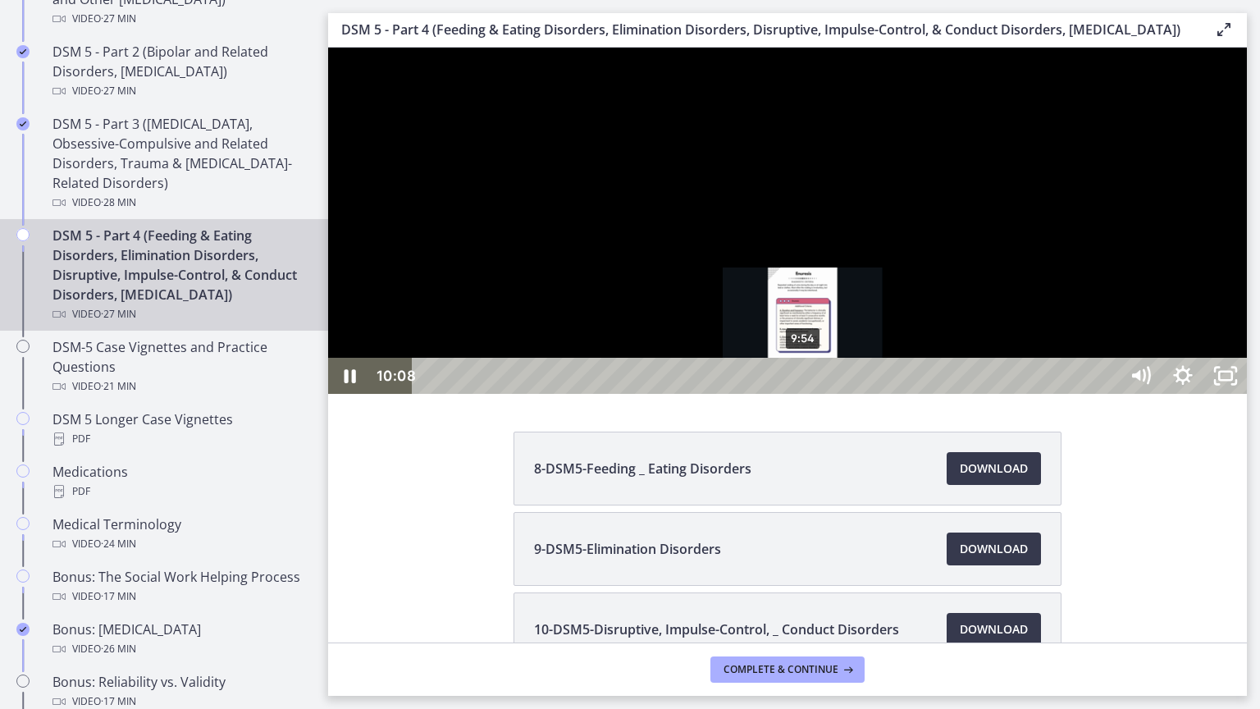
click at [804, 394] on div "9:54" at bounding box center [767, 376] width 681 height 36
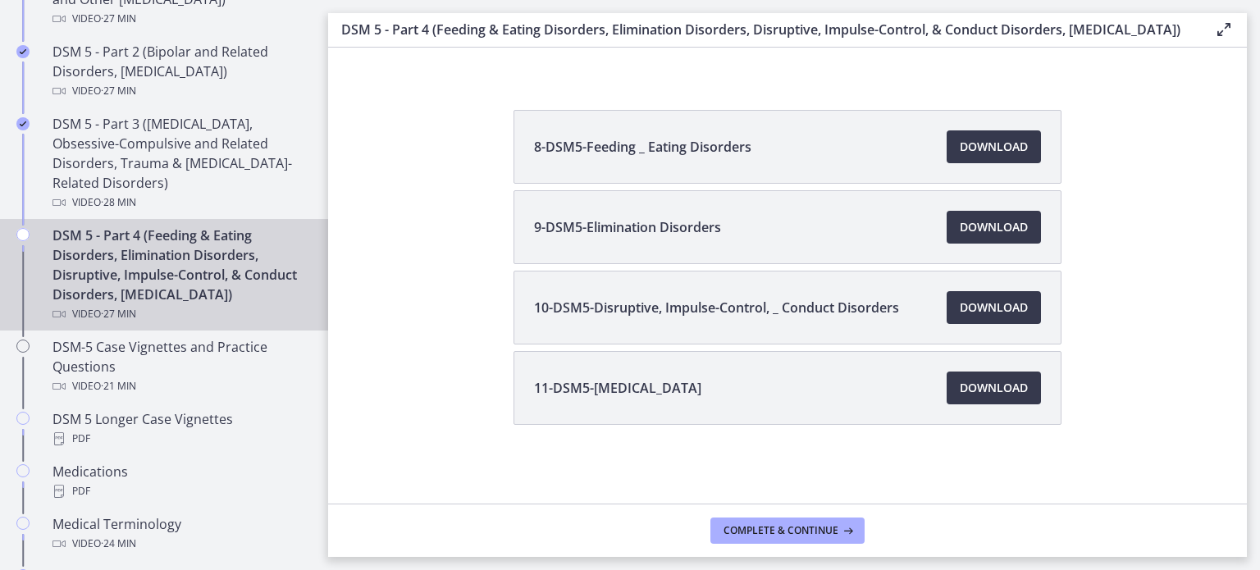
scroll to position [339, 0]
click at [1024, 308] on link "Download Opens in a new window" at bounding box center [994, 307] width 94 height 33
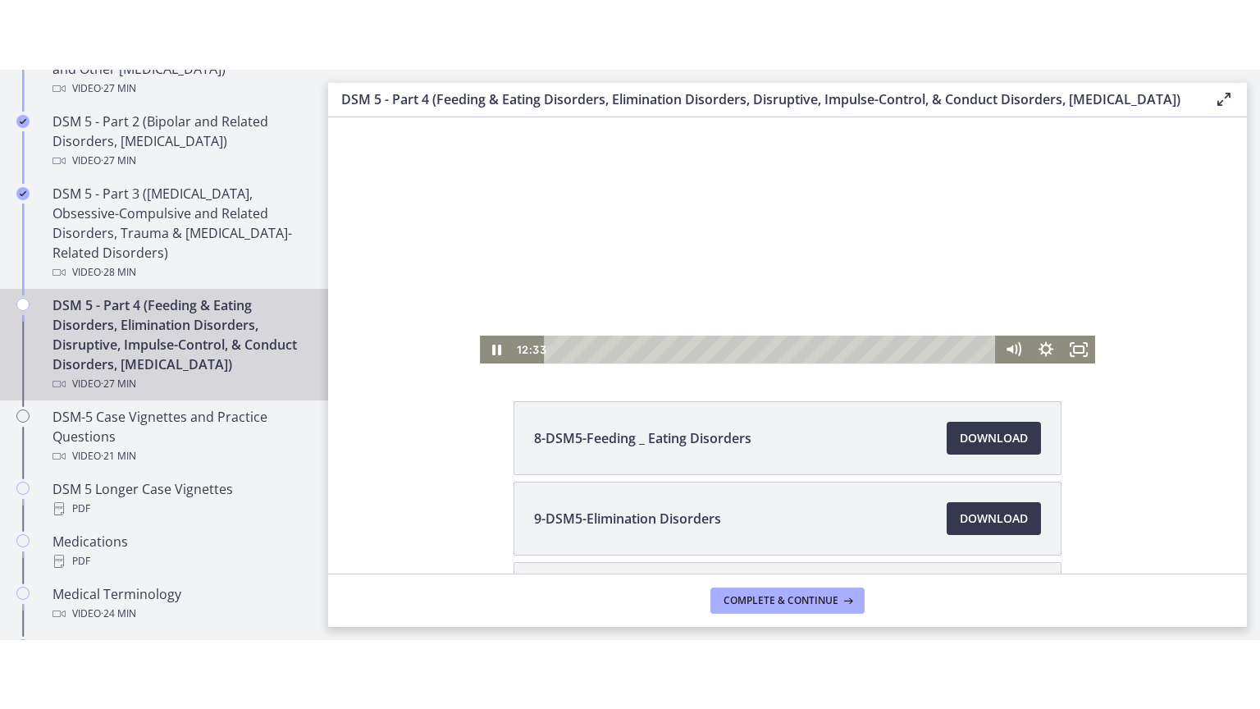
scroll to position [98, 0]
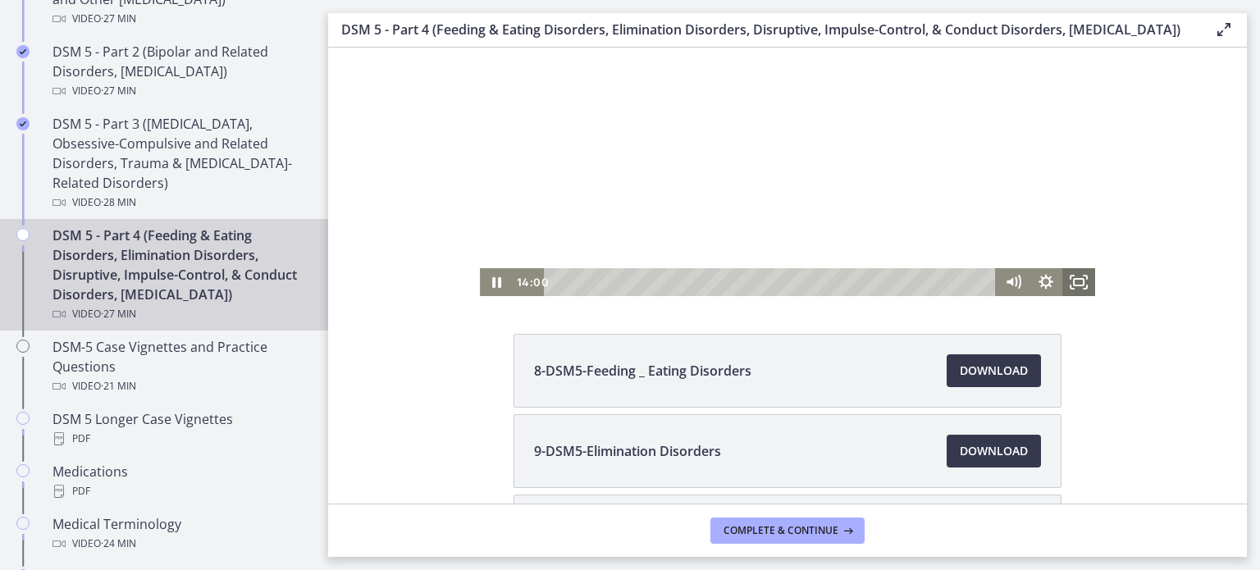
click at [1072, 283] on icon "Fullscreen" at bounding box center [1079, 282] width 33 height 28
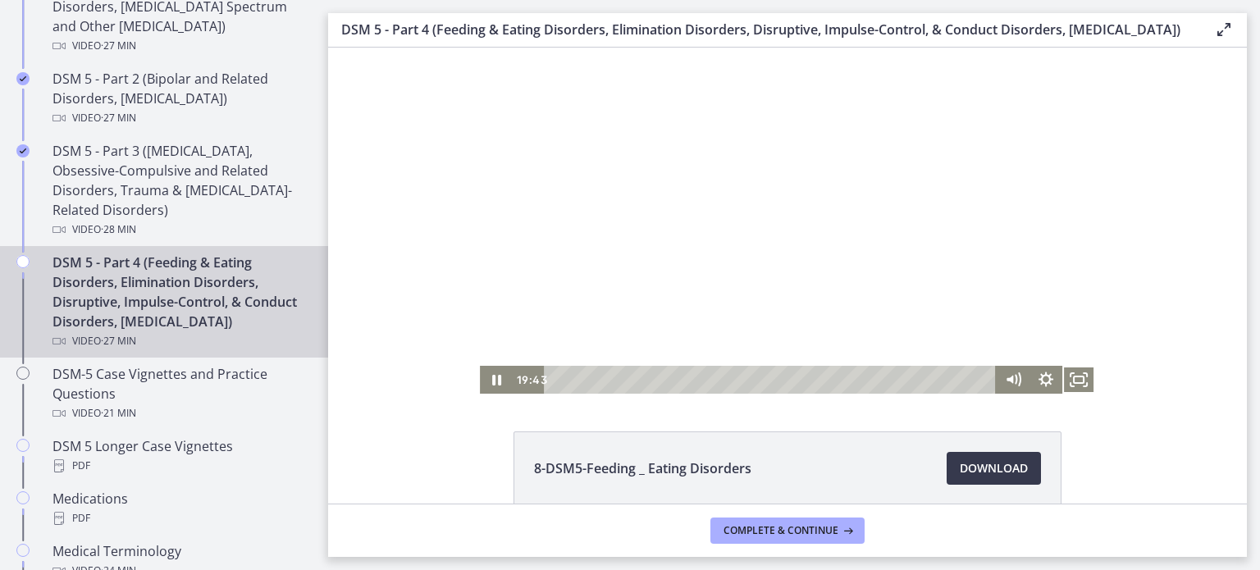
scroll to position [835, 0]
click at [1069, 384] on icon "Fullscreen" at bounding box center [1071, 386] width 4 height 4
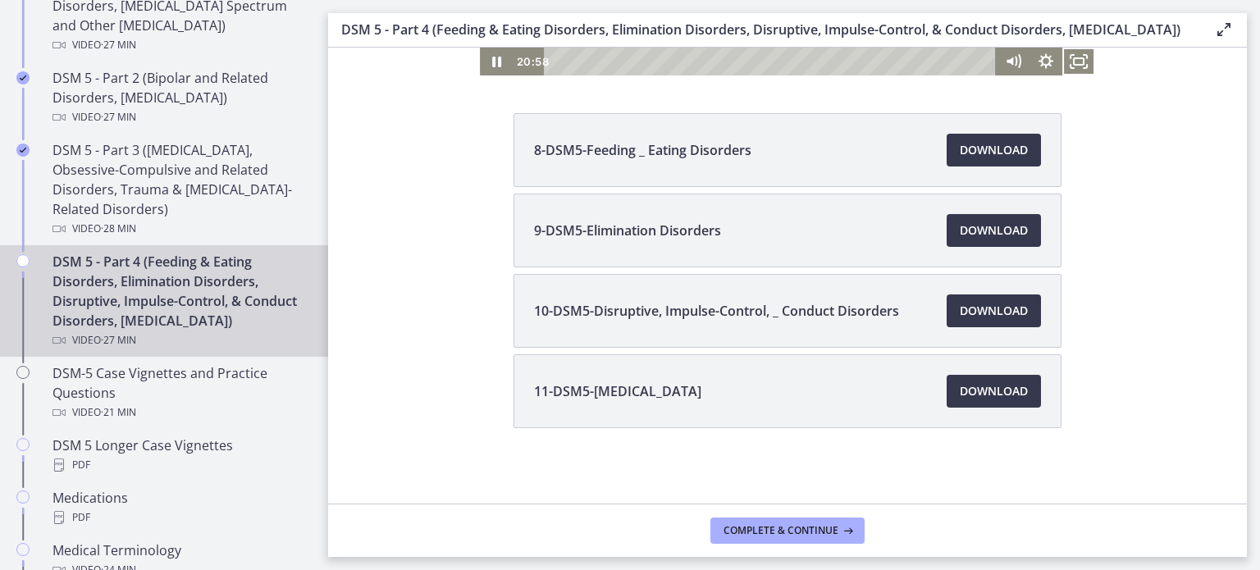
scroll to position [339, 0]
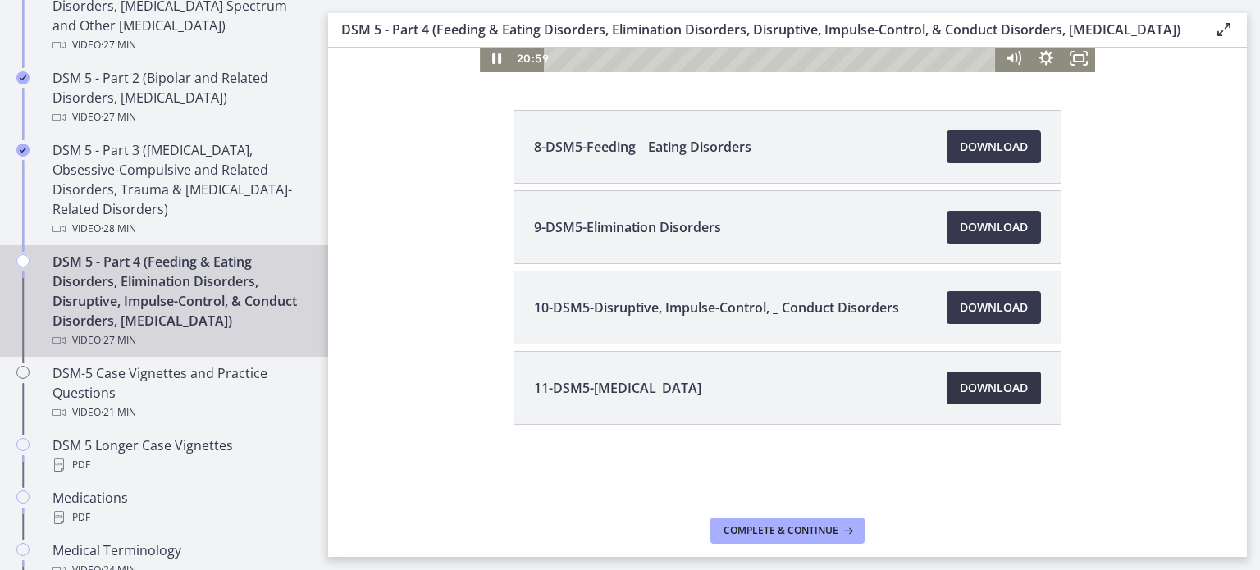
click at [947, 387] on link "Download Opens in a new window" at bounding box center [994, 388] width 94 height 33
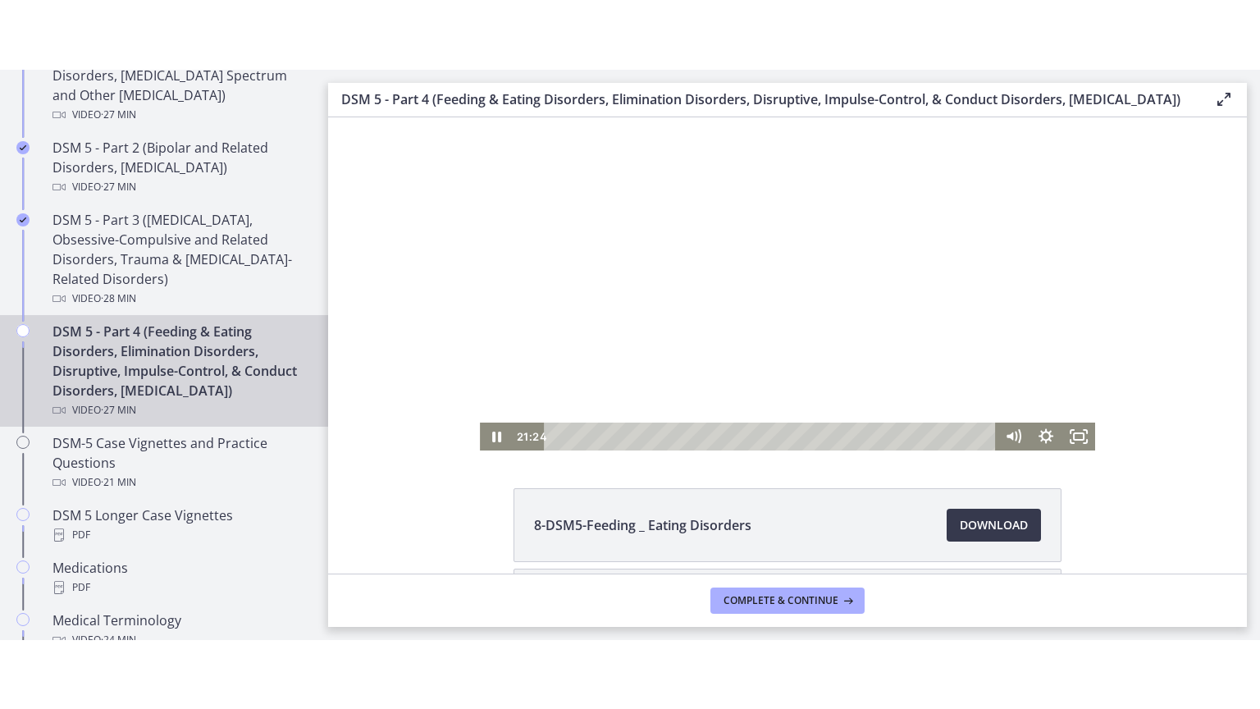
scroll to position [14, 0]
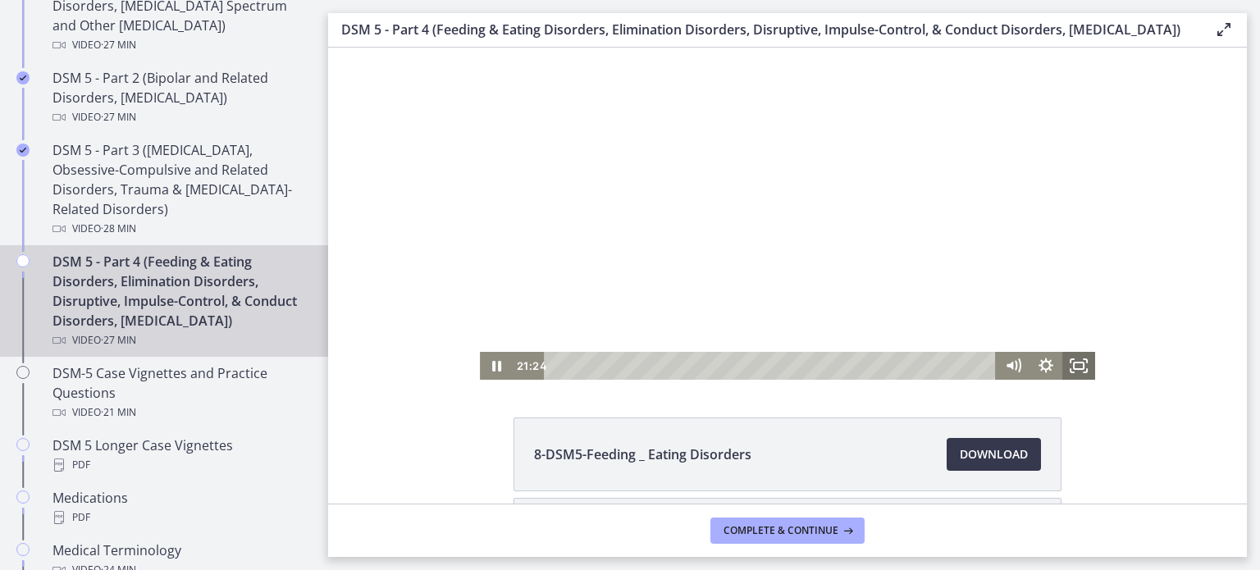
click at [1074, 365] on icon "Fullscreen" at bounding box center [1079, 366] width 33 height 28
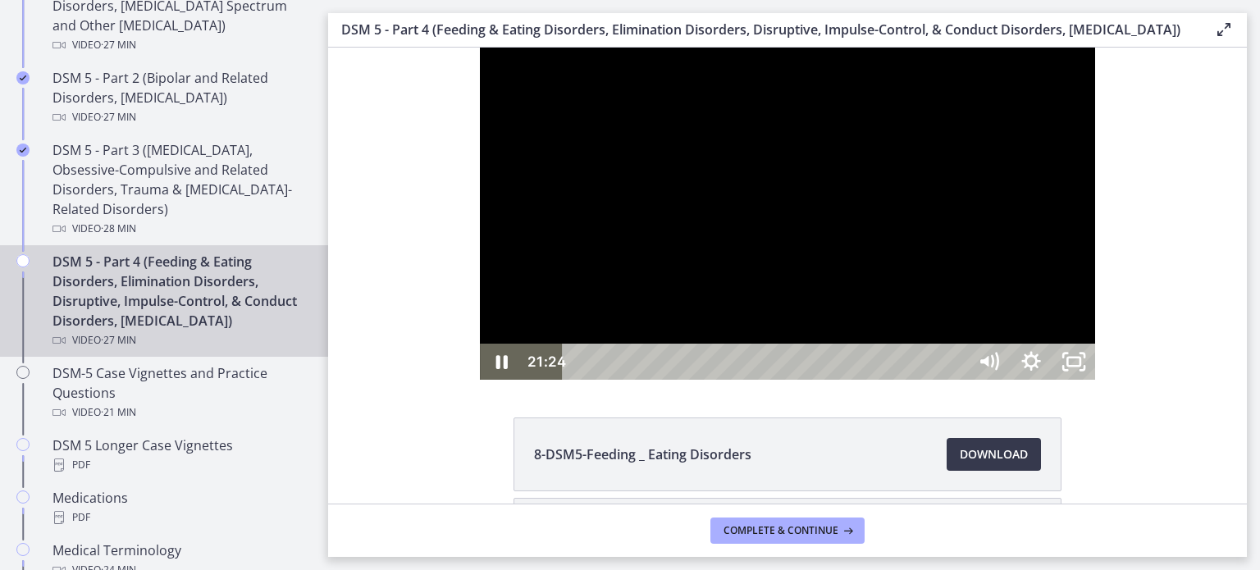
scroll to position [0, 0]
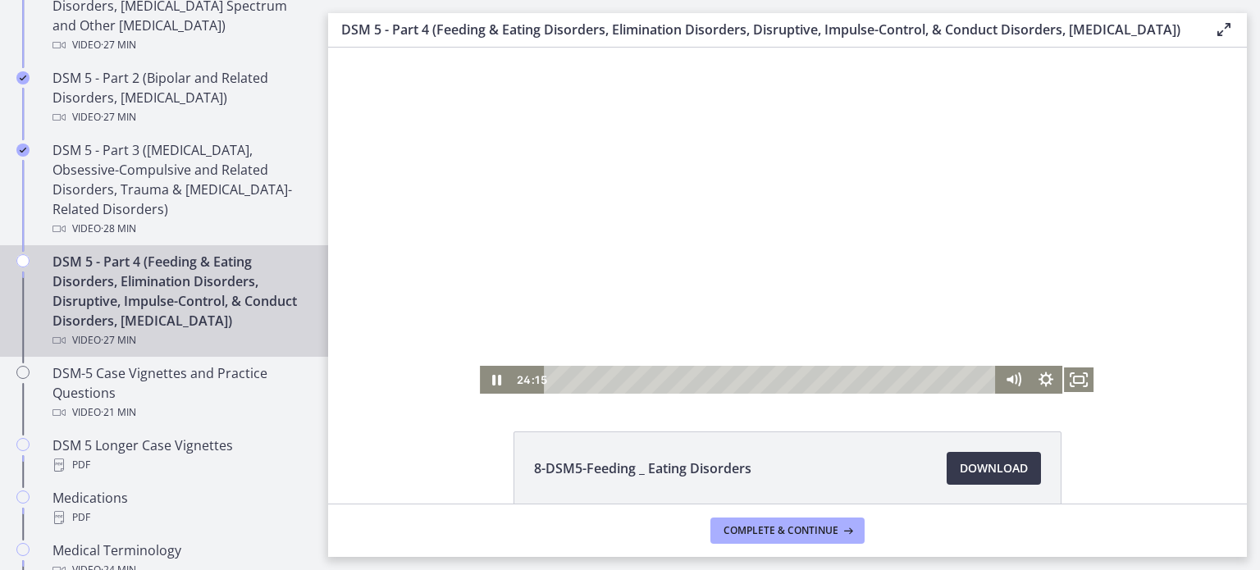
click at [1063, 383] on icon "Fullscreen" at bounding box center [1079, 380] width 33 height 28
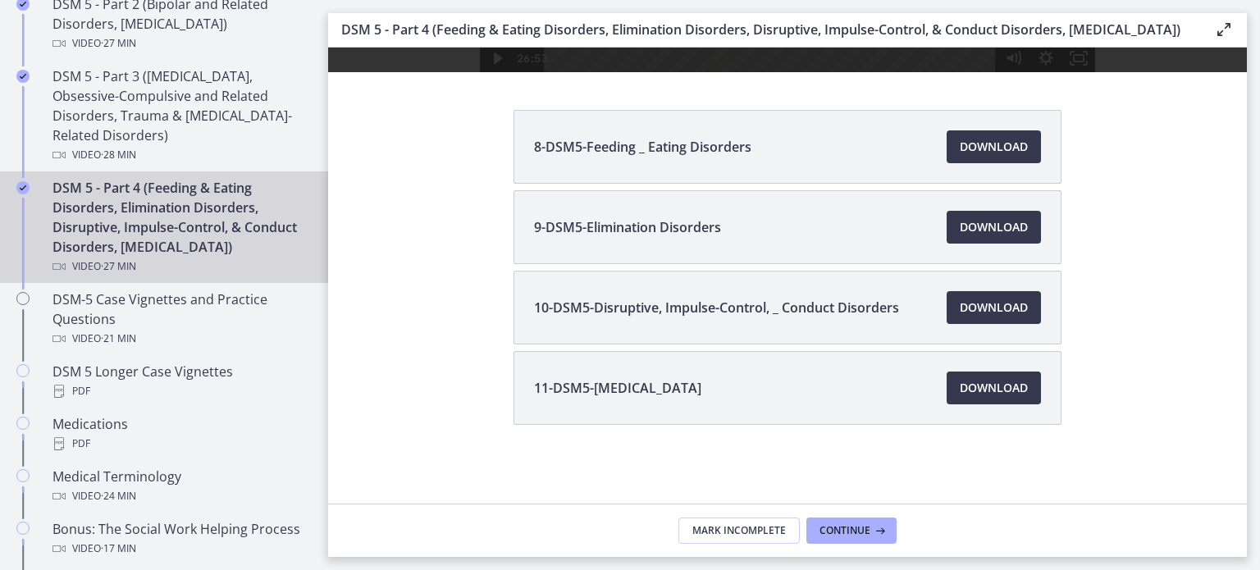
scroll to position [339, 0]
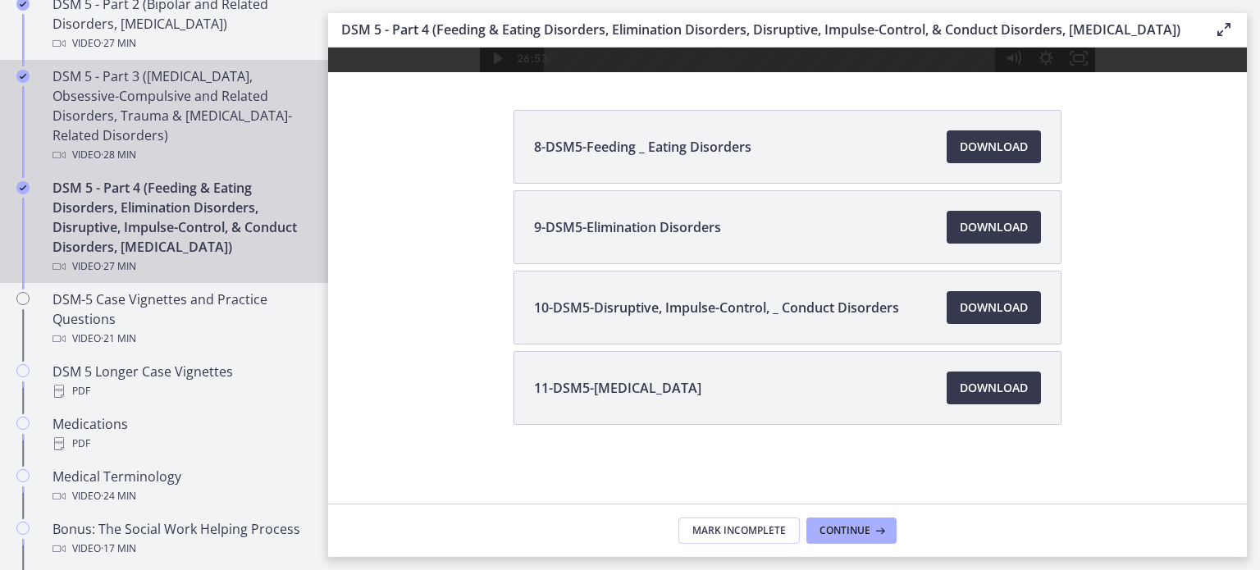
click at [177, 130] on div "DSM 5 - Part 3 ([MEDICAL_DATA], Obsessive-Compulsive and Related Disorders, Tra…" at bounding box center [181, 115] width 256 height 98
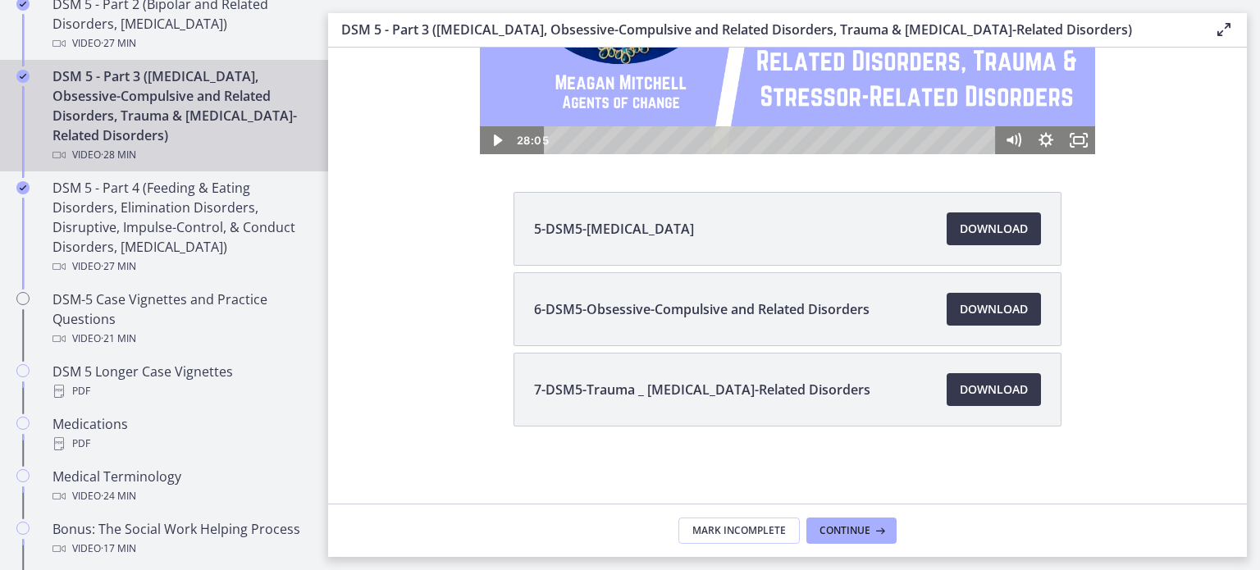
scroll to position [240, 0]
click at [977, 396] on span "Download Opens in a new window" at bounding box center [994, 390] width 68 height 20
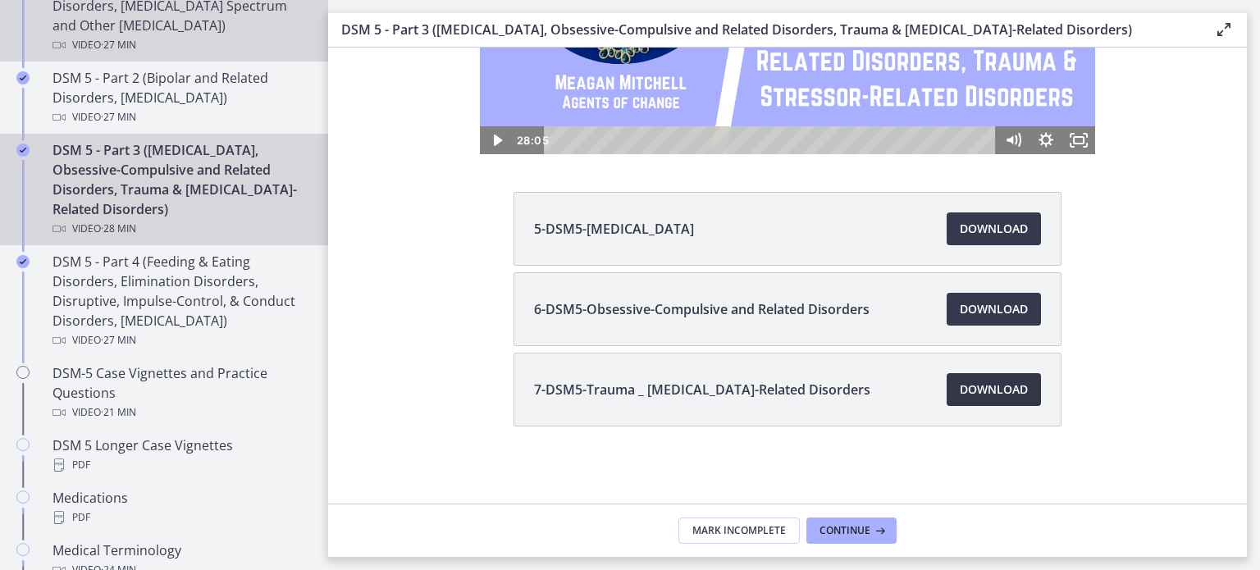
scroll to position [804, 0]
